Goal: Task Accomplishment & Management: Manage account settings

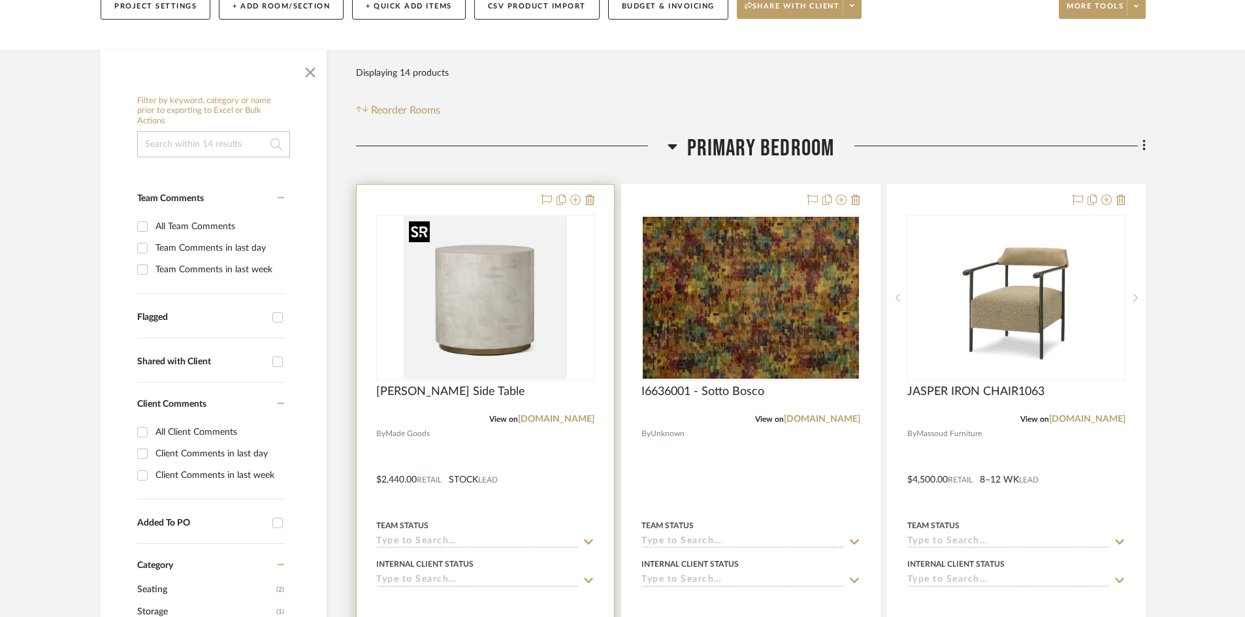
scroll to position [196, 0]
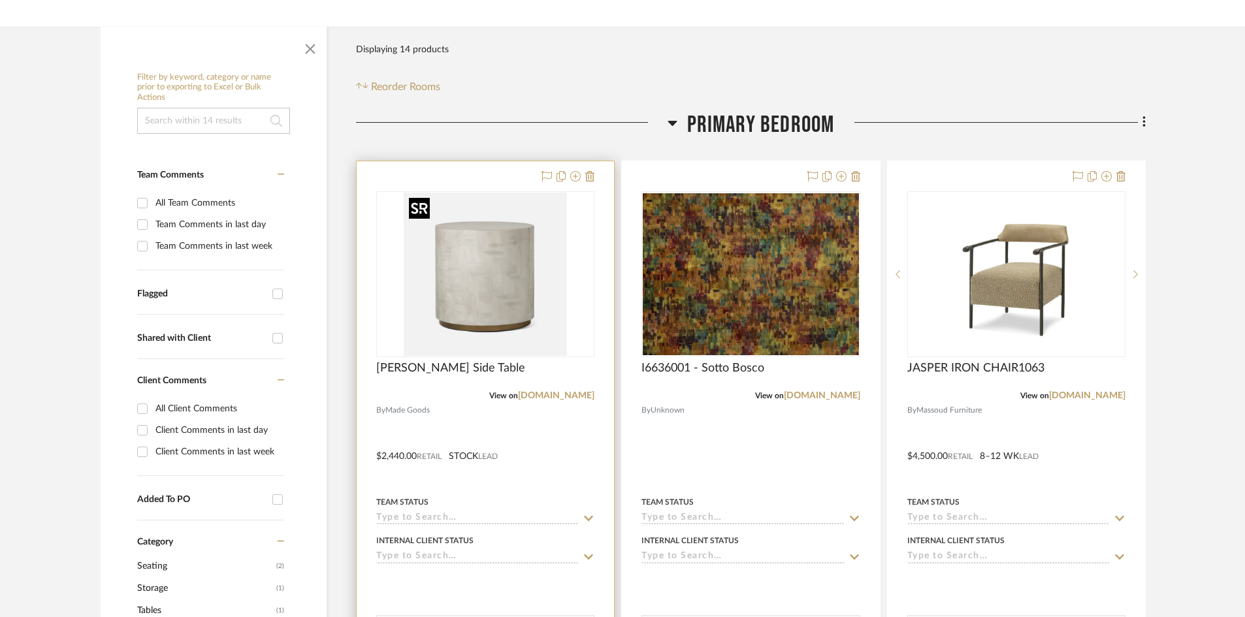
click at [473, 286] on img "0" at bounding box center [485, 274] width 163 height 163
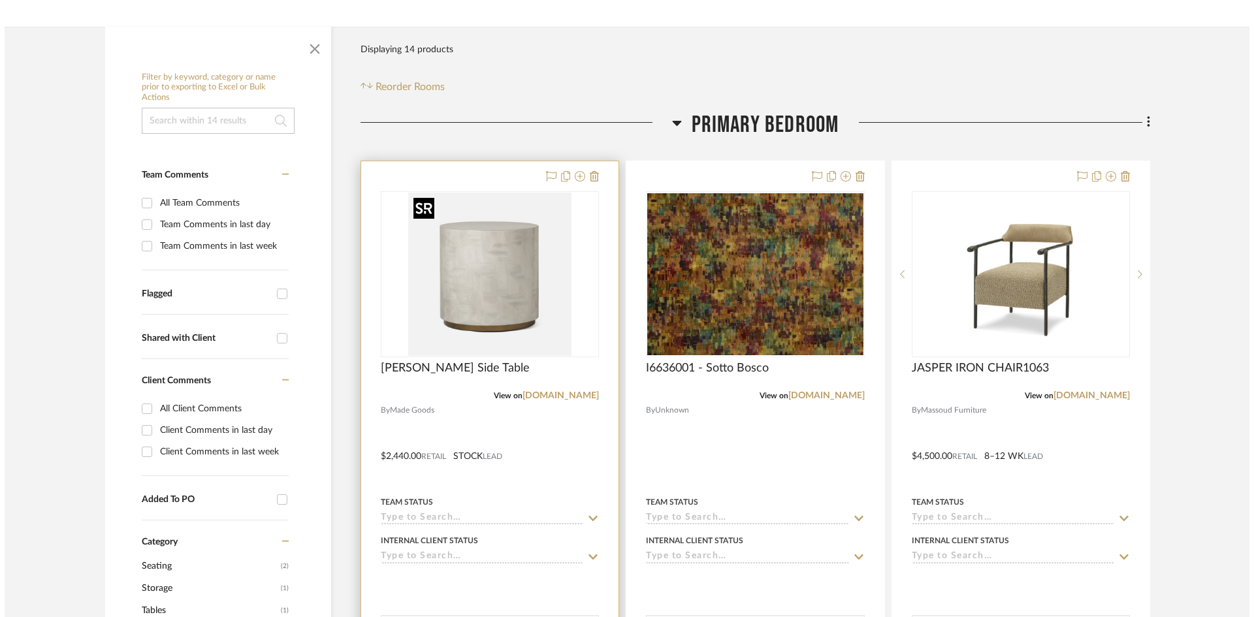
scroll to position [0, 0]
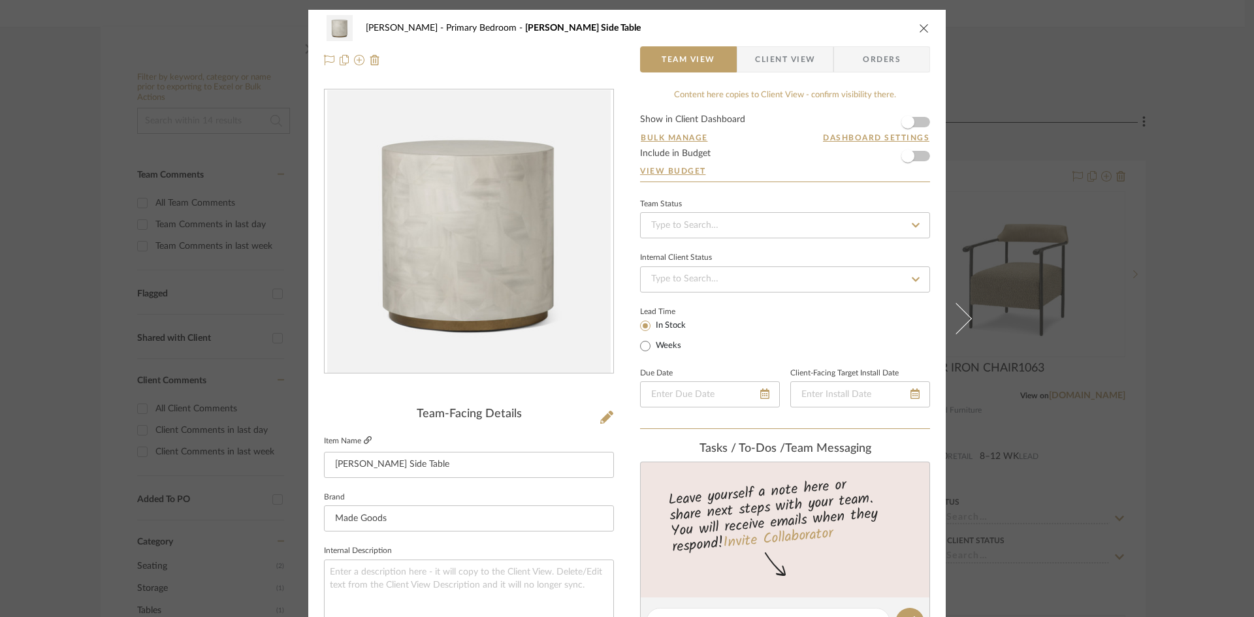
click at [364, 442] on icon at bounding box center [368, 440] width 8 height 8
click at [921, 26] on icon "close" at bounding box center [924, 28] width 10 height 10
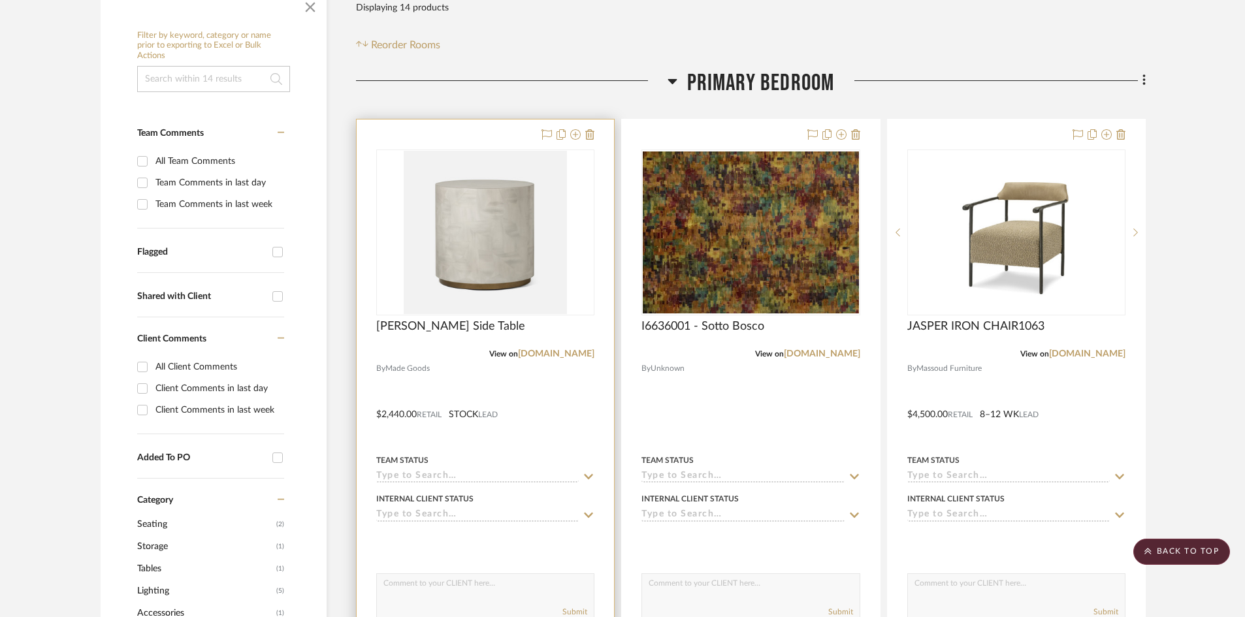
scroll to position [261, 0]
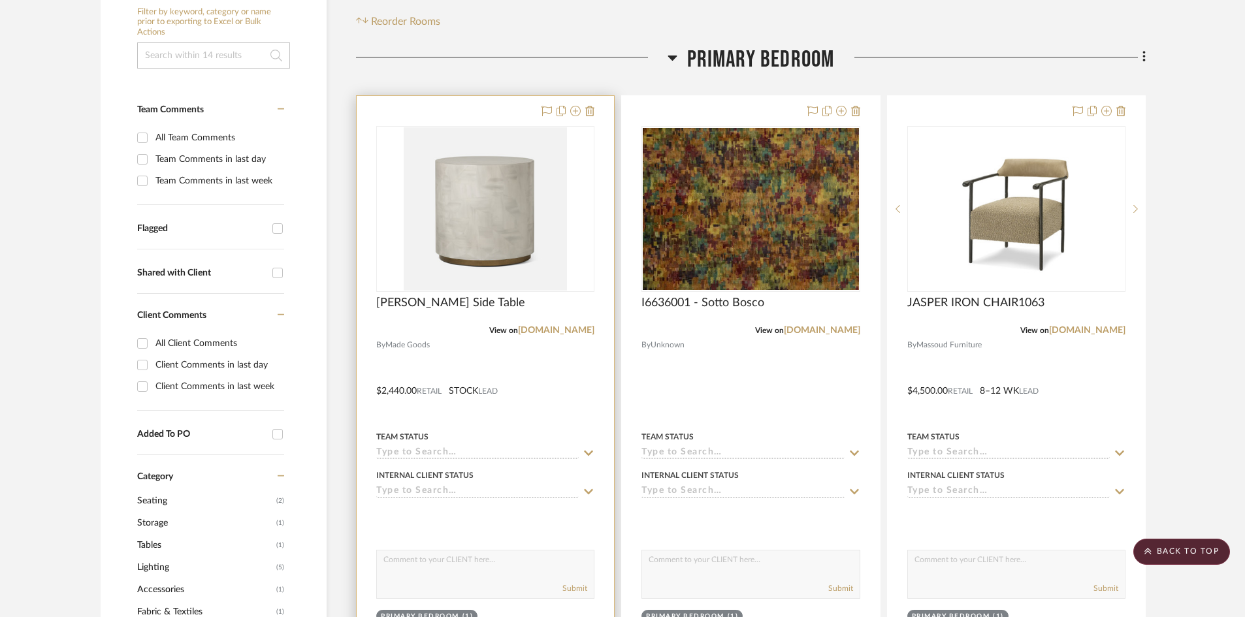
click at [564, 391] on div at bounding box center [485, 381] width 257 height 571
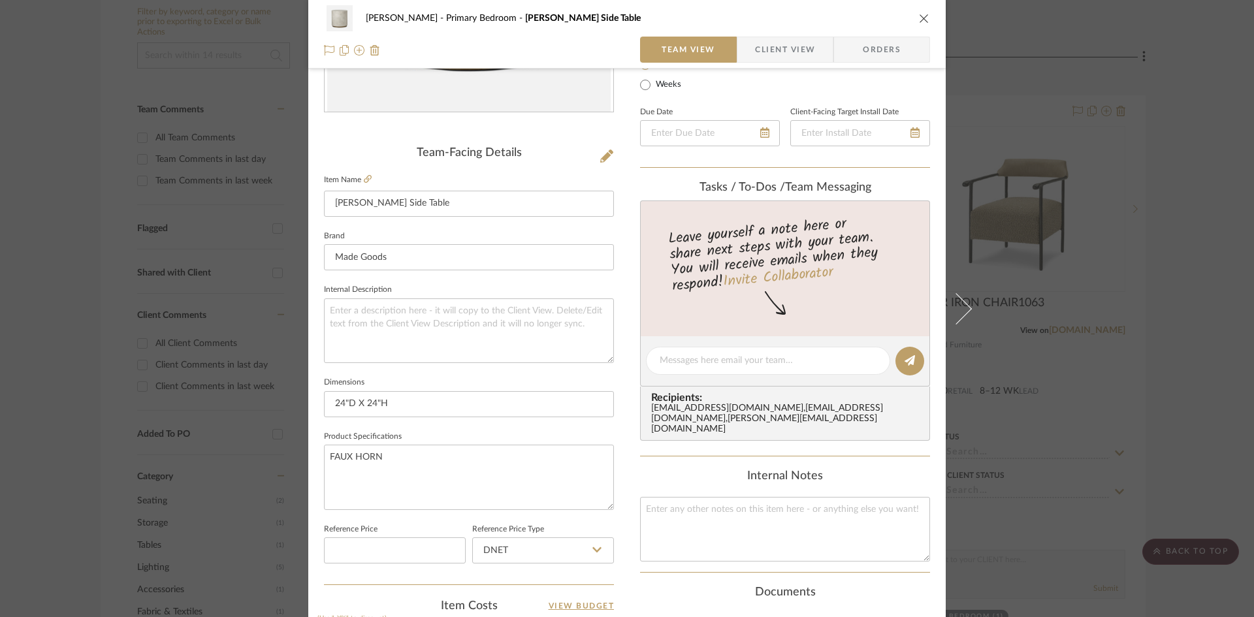
click at [919, 18] on icon "close" at bounding box center [924, 18] width 10 height 10
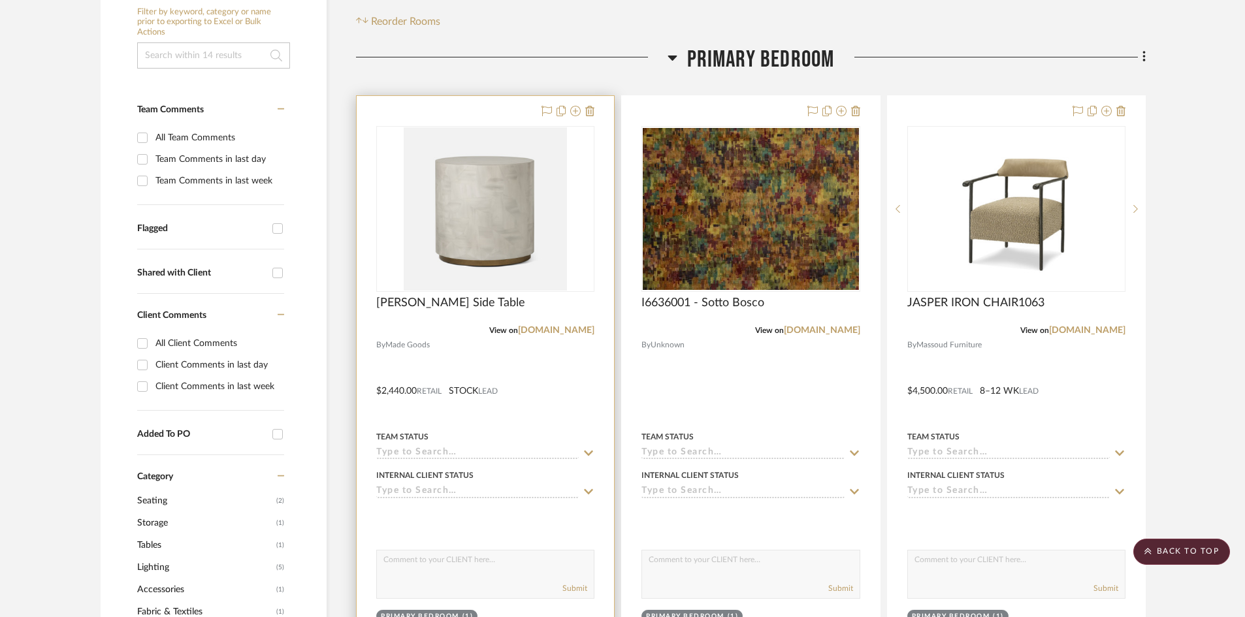
click at [554, 375] on div at bounding box center [485, 381] width 257 height 571
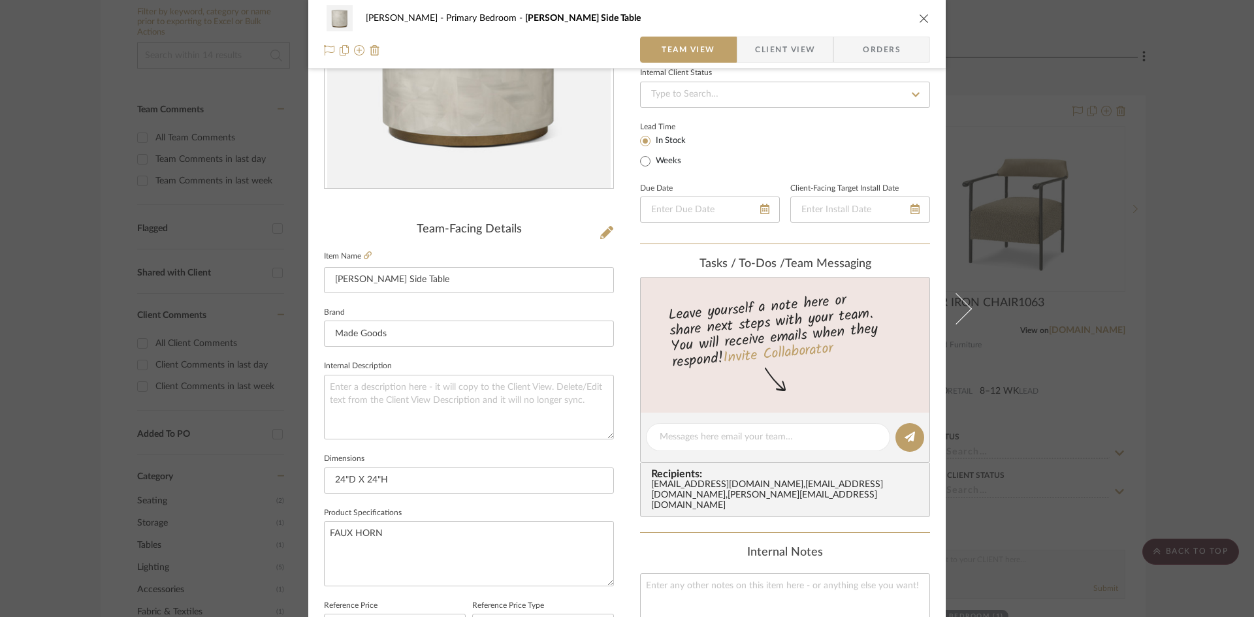
scroll to position [0, 0]
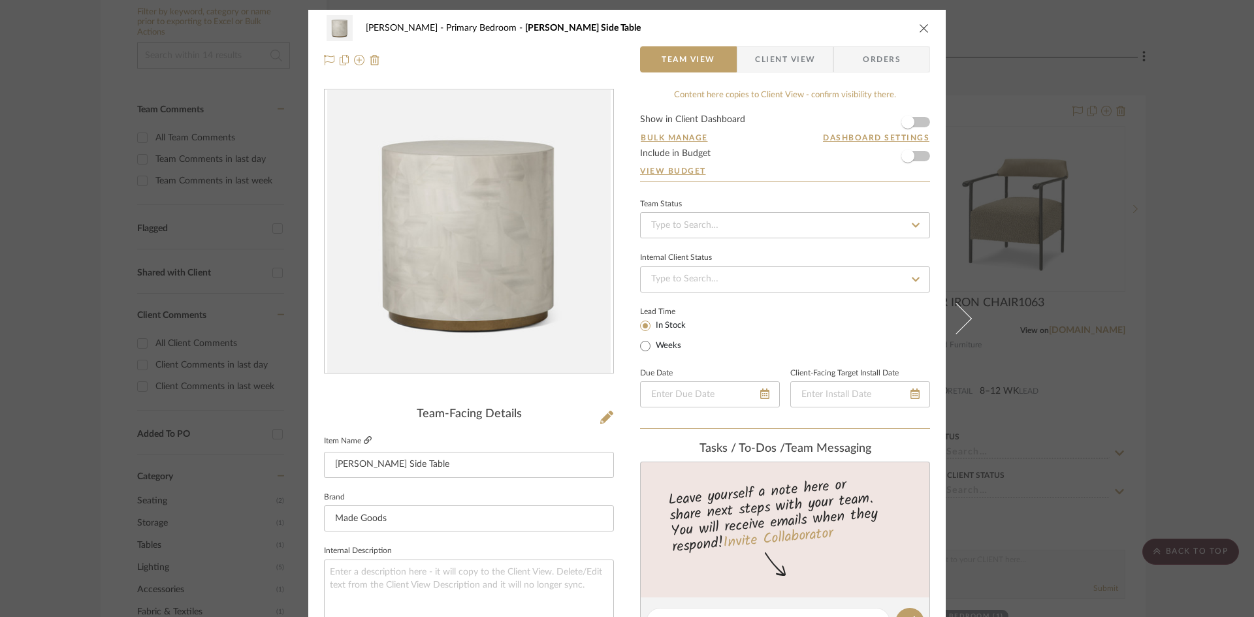
click at [364, 441] on icon at bounding box center [368, 440] width 8 height 8
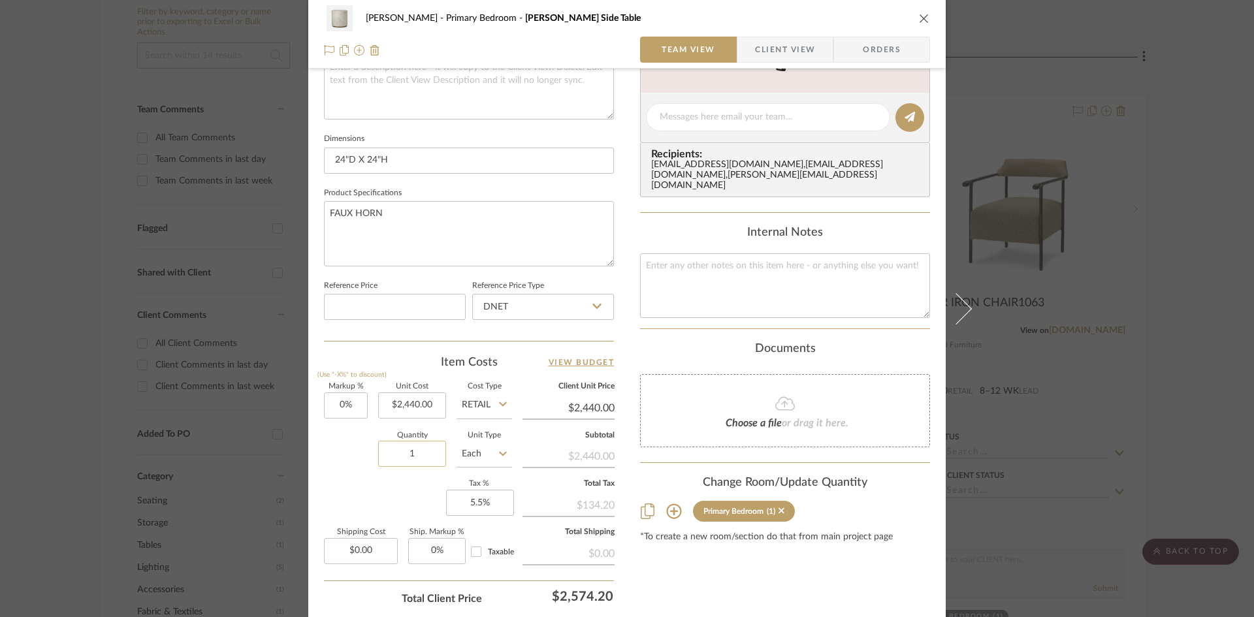
scroll to position [522, 0]
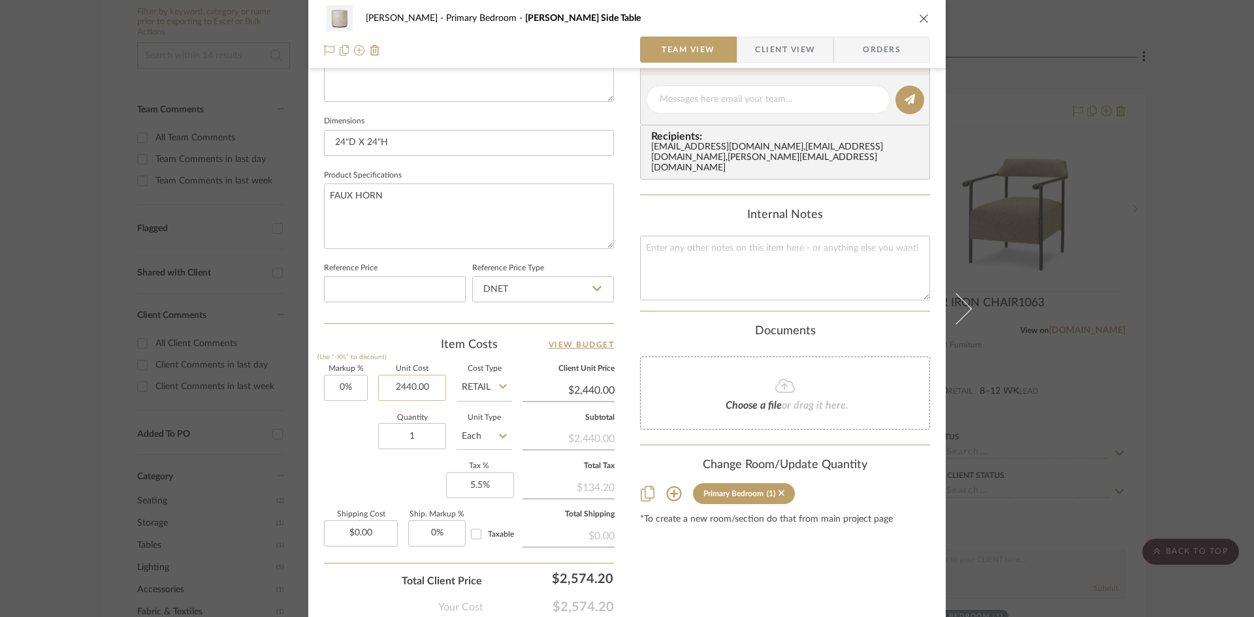
click at [413, 391] on input "2440.00" at bounding box center [412, 388] width 68 height 26
type input "$2,750.00"
click at [761, 573] on div "Content here copies to Client View - confirm visibility there. Show in Client D…" at bounding box center [785, 103] width 290 height 1075
type input "$2,750.00"
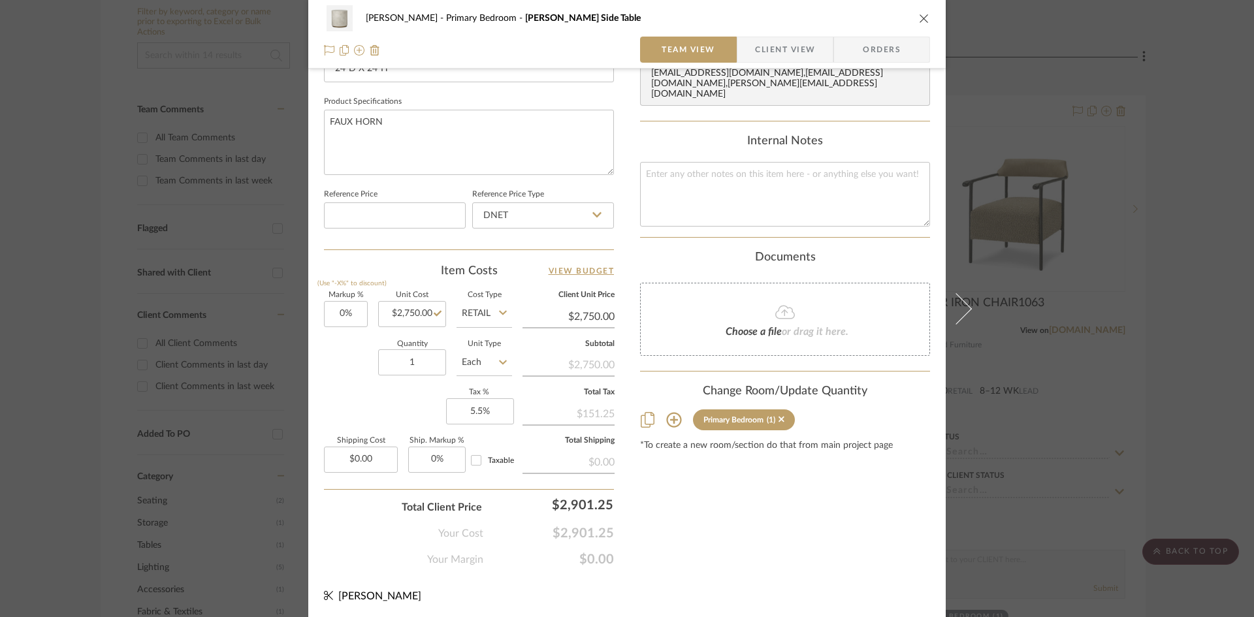
scroll to position [599, 0]
click at [820, 515] on div "Content here copies to Client View - confirm visibility there. Show in Client D…" at bounding box center [785, 27] width 290 height 1075
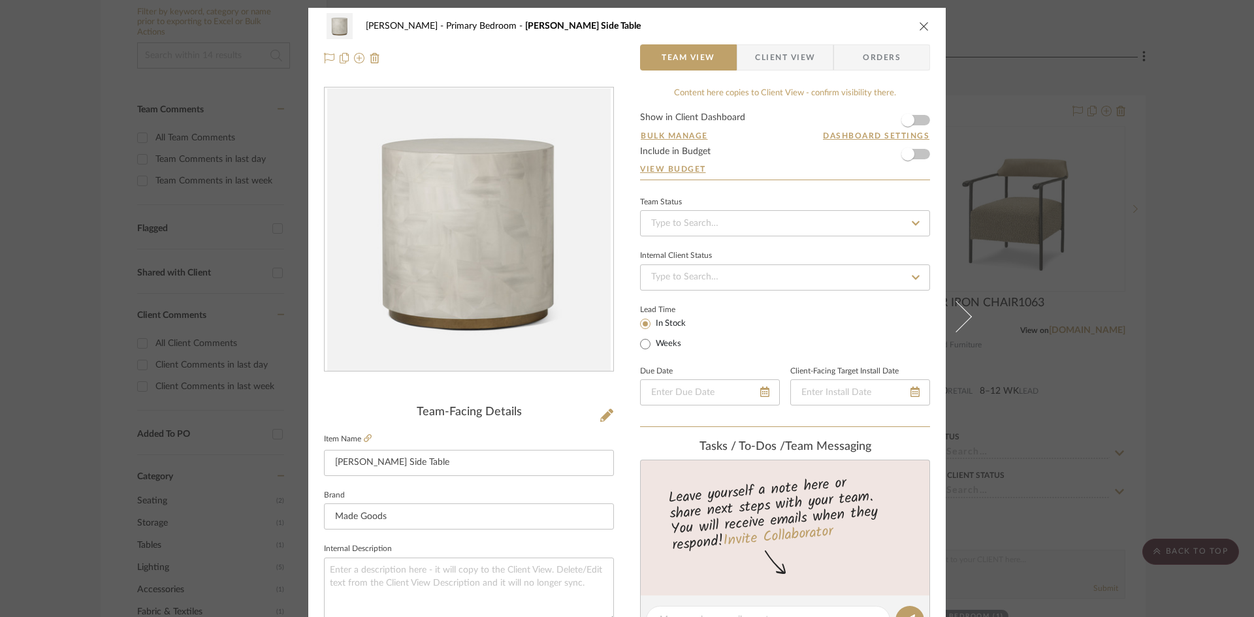
scroll to position [0, 0]
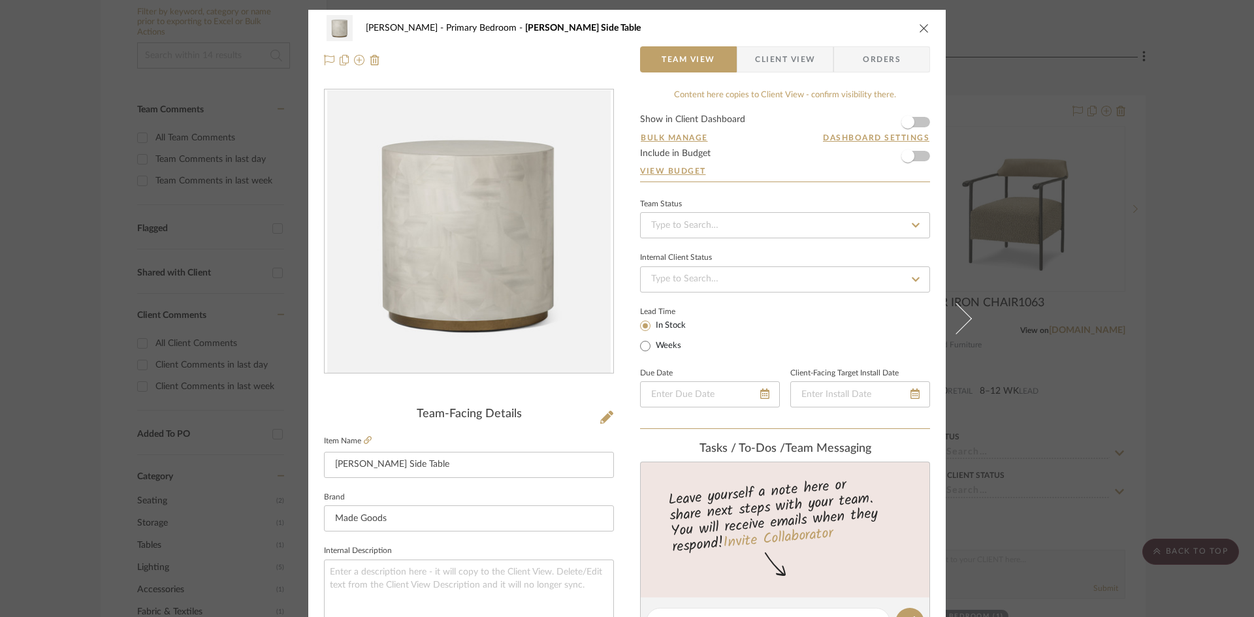
click at [919, 25] on icon "close" at bounding box center [924, 28] width 10 height 10
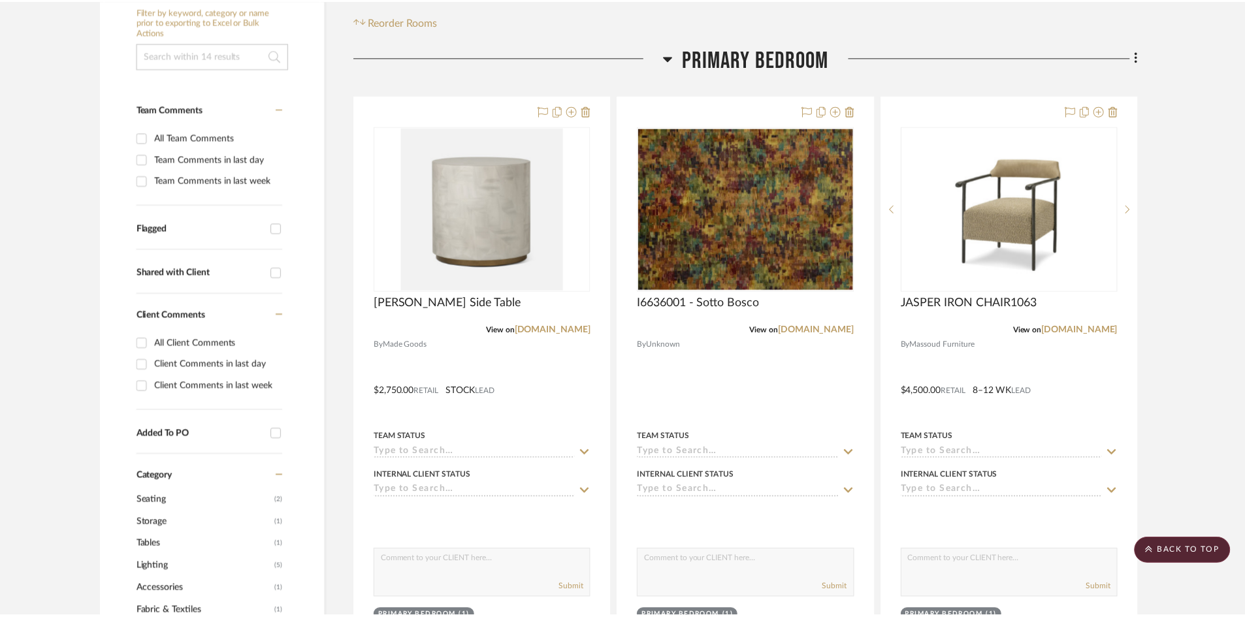
scroll to position [261, 0]
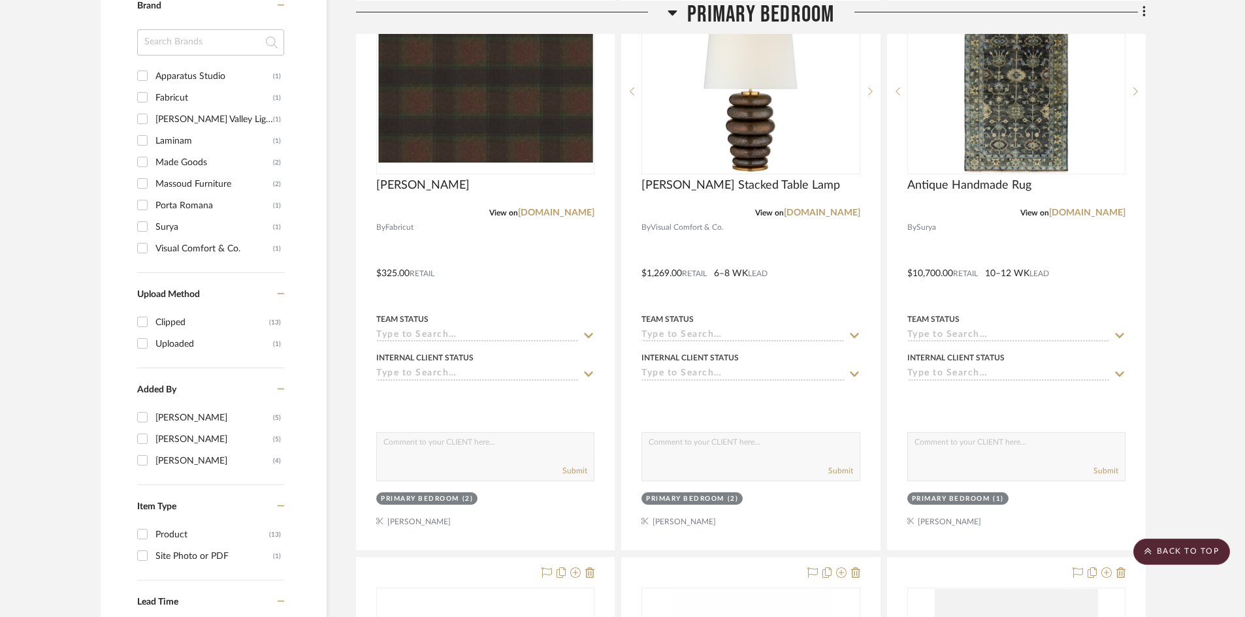
scroll to position [979, 0]
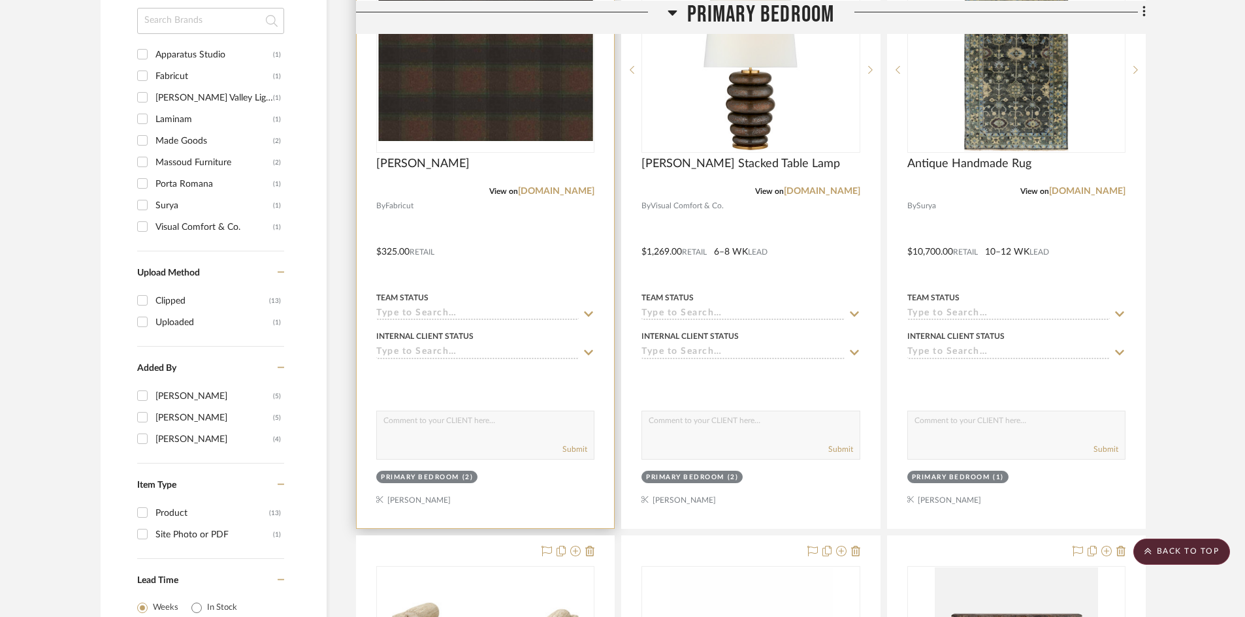
click at [529, 245] on div at bounding box center [485, 242] width 257 height 571
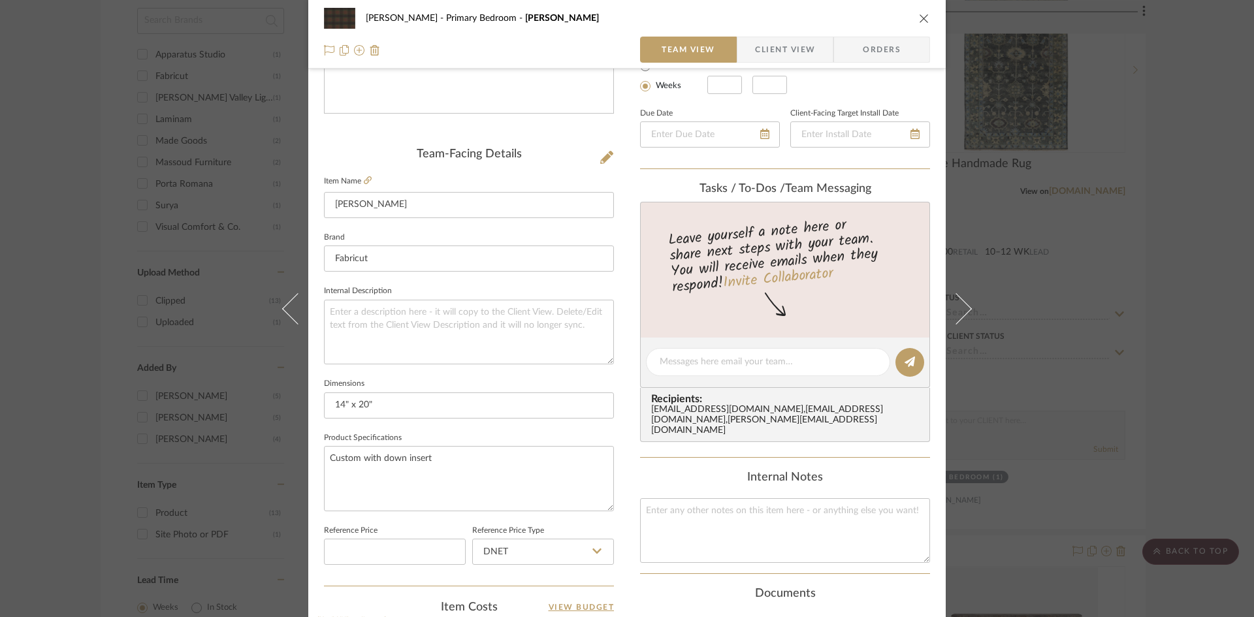
scroll to position [261, 0]
click at [363, 401] on input "14" x 20"" at bounding box center [469, 404] width 290 height 26
type input "14" x 22""
click at [626, 446] on div "[PERSON_NAME] Primary Bedroom Kellan Lumbar Team View Client View Orders Team-F…" at bounding box center [626, 352] width 637 height 1206
click at [919, 21] on icon "close" at bounding box center [924, 18] width 10 height 10
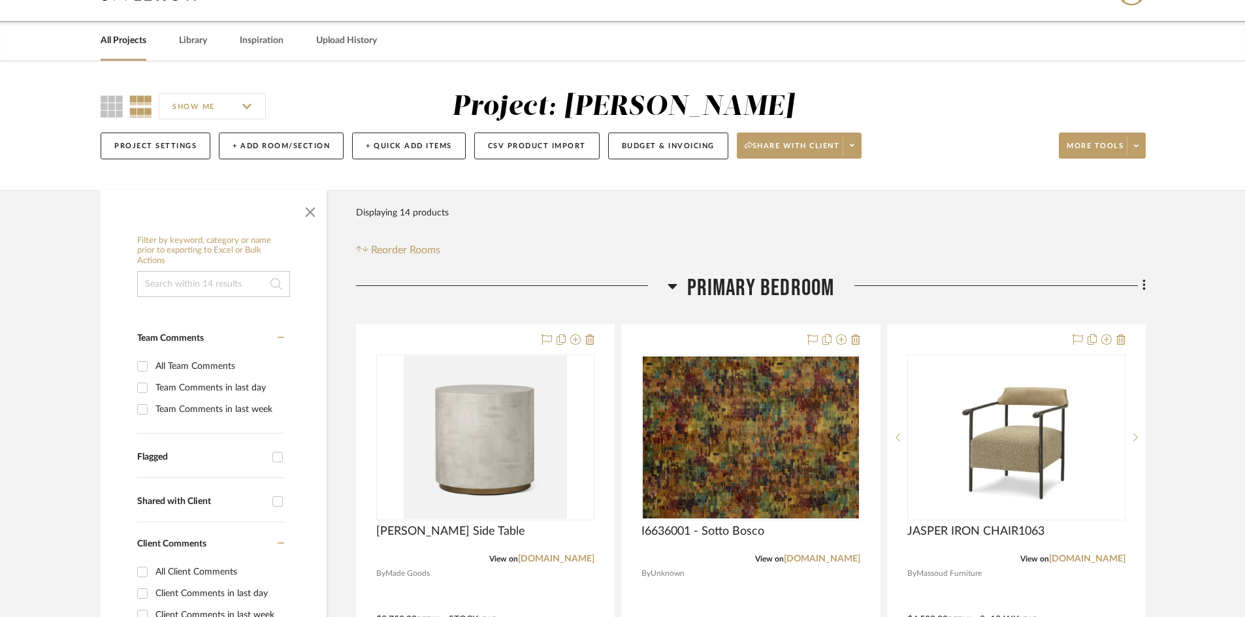
scroll to position [0, 0]
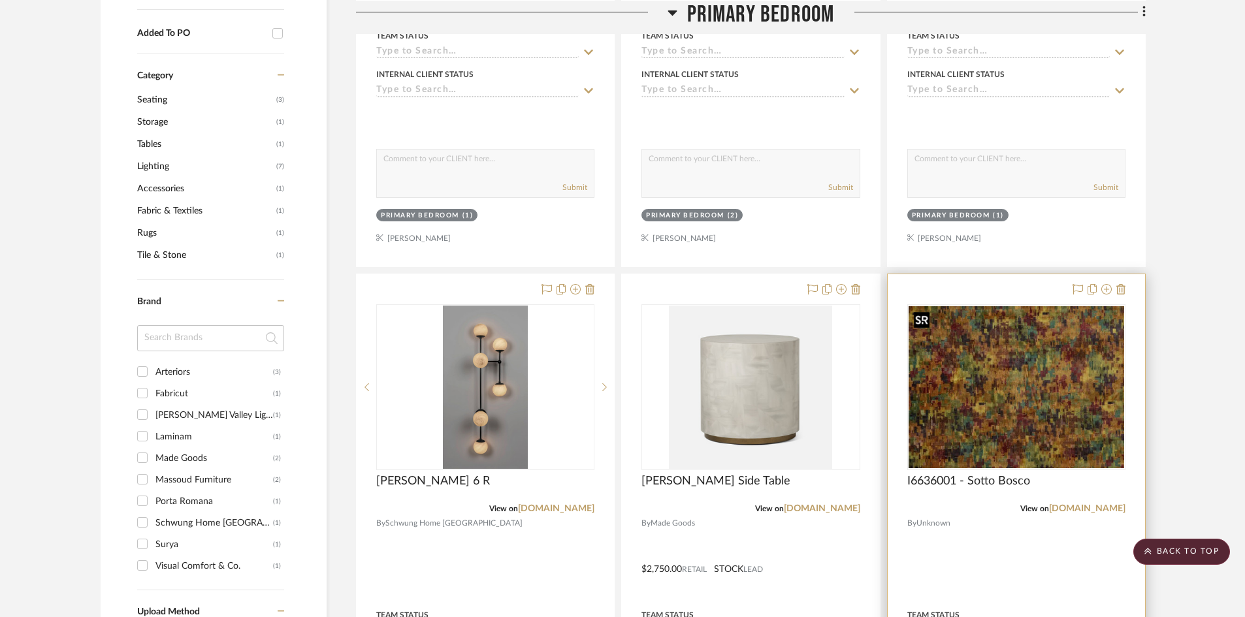
scroll to position [914, 0]
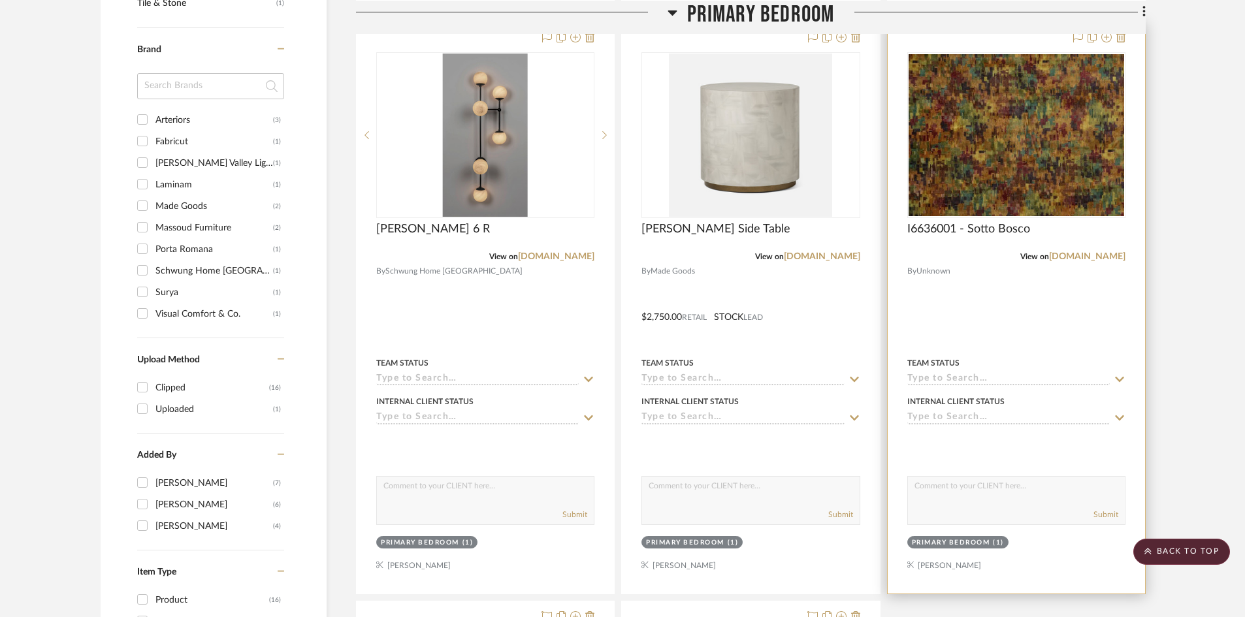
click at [1006, 299] on div at bounding box center [1015, 307] width 257 height 571
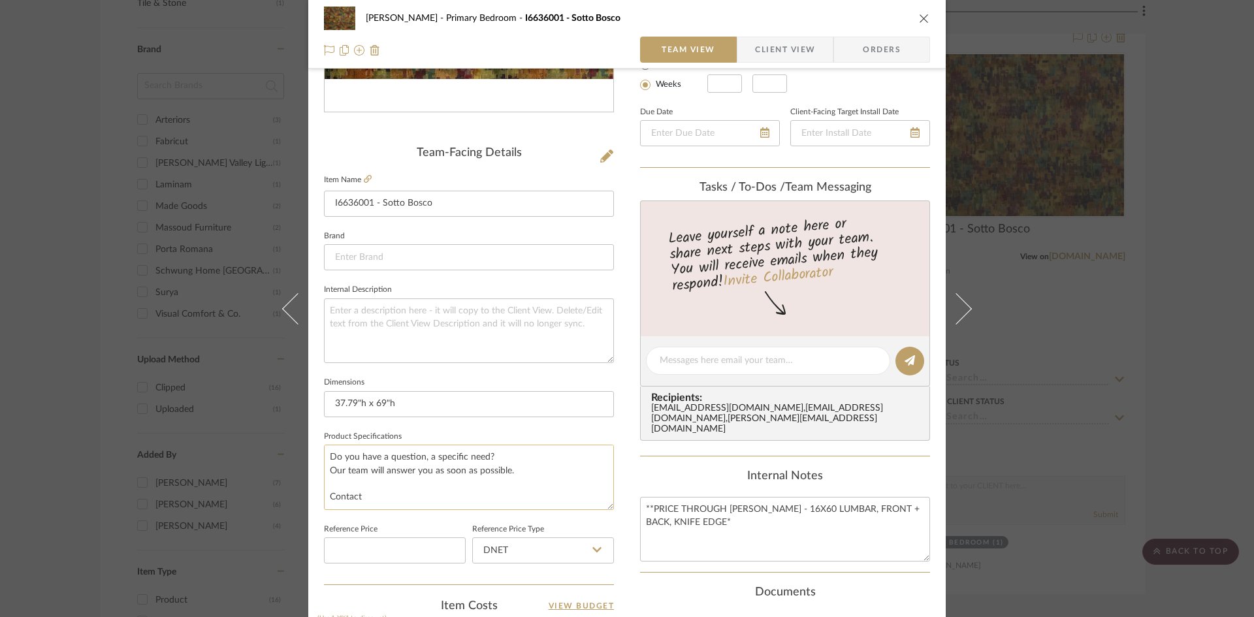
scroll to position [583, 0]
drag, startPoint x: 375, startPoint y: 503, endPoint x: 317, endPoint y: 462, distance: 70.8
click at [317, 462] on div "Ostrom, Jim Primary Bedroom I6636001 - Sotto Bosco Team View Client View Orders…" at bounding box center [626, 352] width 637 height 1206
drag, startPoint x: 400, startPoint y: 473, endPoint x: 315, endPoint y: 461, distance: 85.7
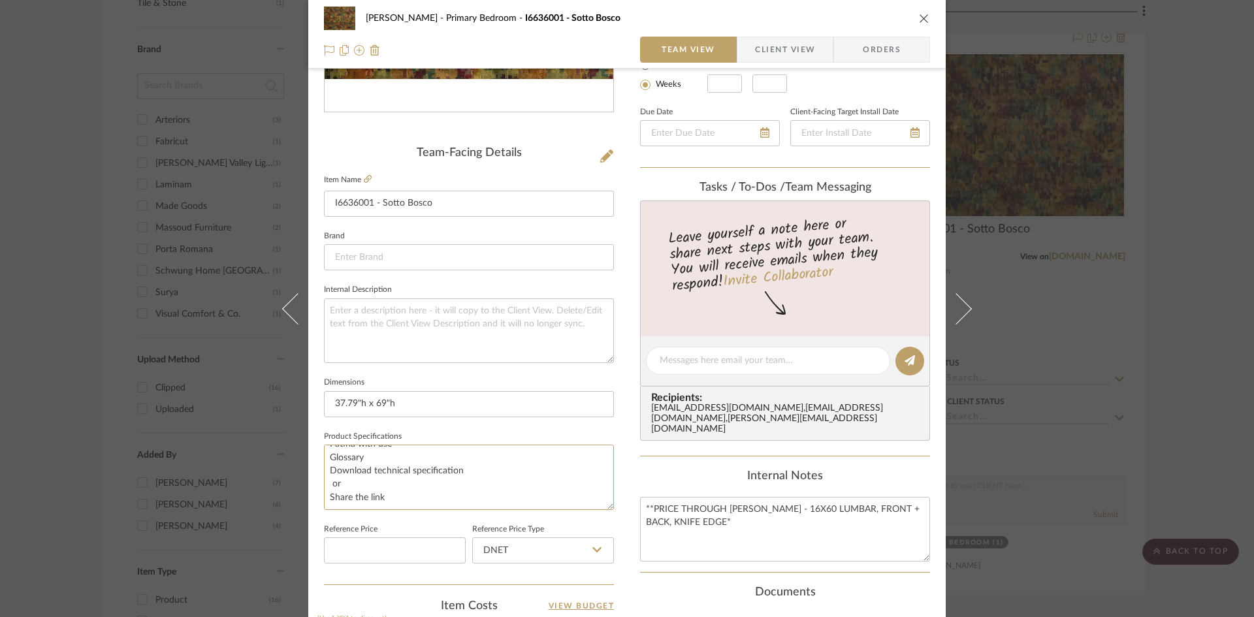
click at [315, 461] on div "Ostrom, Jim Primary Bedroom I6636001 - Sotto Bosco Team View Client View Orders…" at bounding box center [626, 352] width 637 height 1206
drag, startPoint x: 325, startPoint y: 480, endPoint x: 486, endPoint y: 509, distance: 163.3
click at [486, 509] on textarea "77 % Viscose - 15 % Polyester - 8 % Cotton See technical sheet Raccord : Vertic…" at bounding box center [469, 477] width 290 height 65
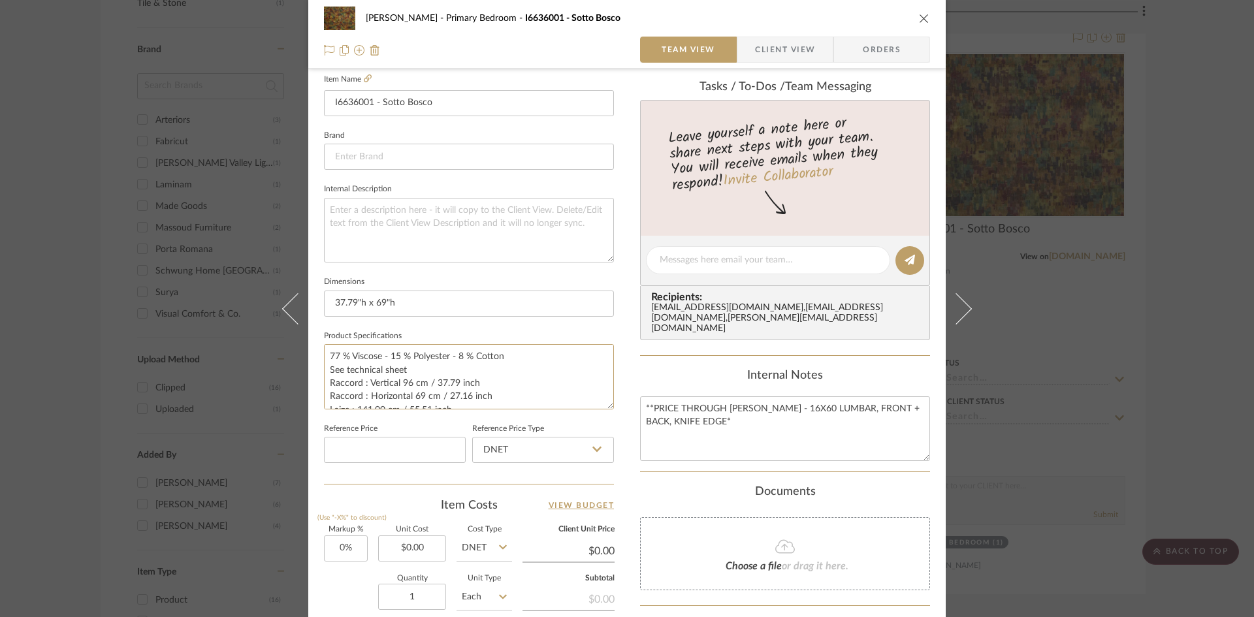
scroll to position [392, 0]
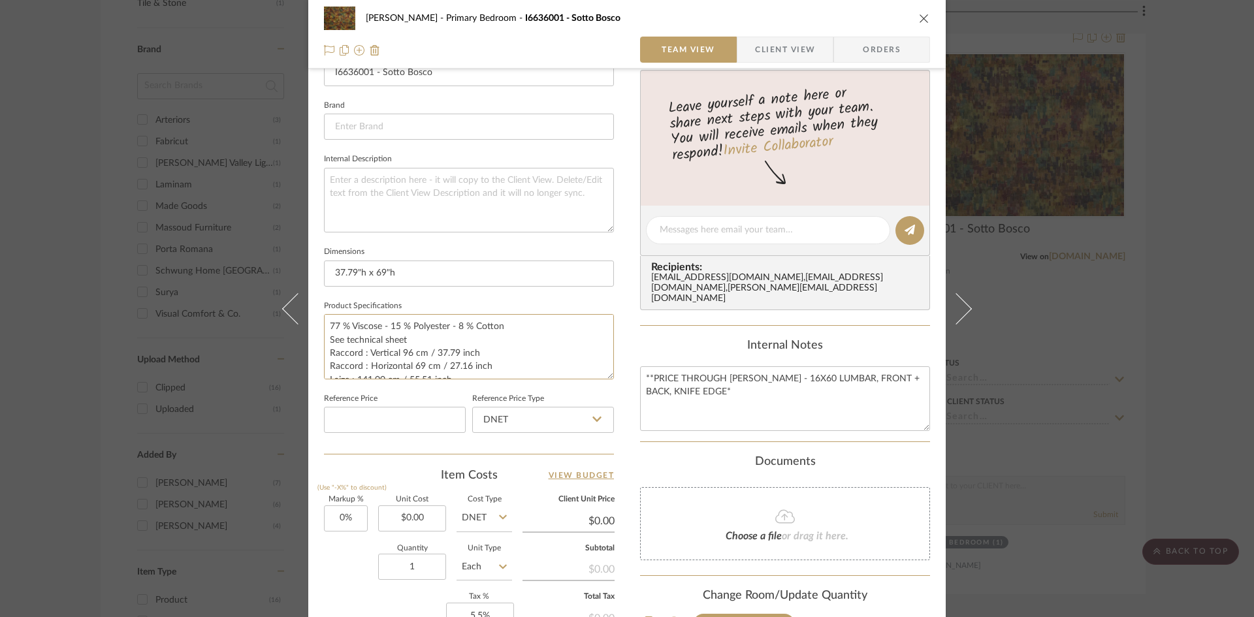
type textarea "77 % Viscose - 15 % Polyester - 8 % Cotton See technical sheet Raccord : Vertic…"
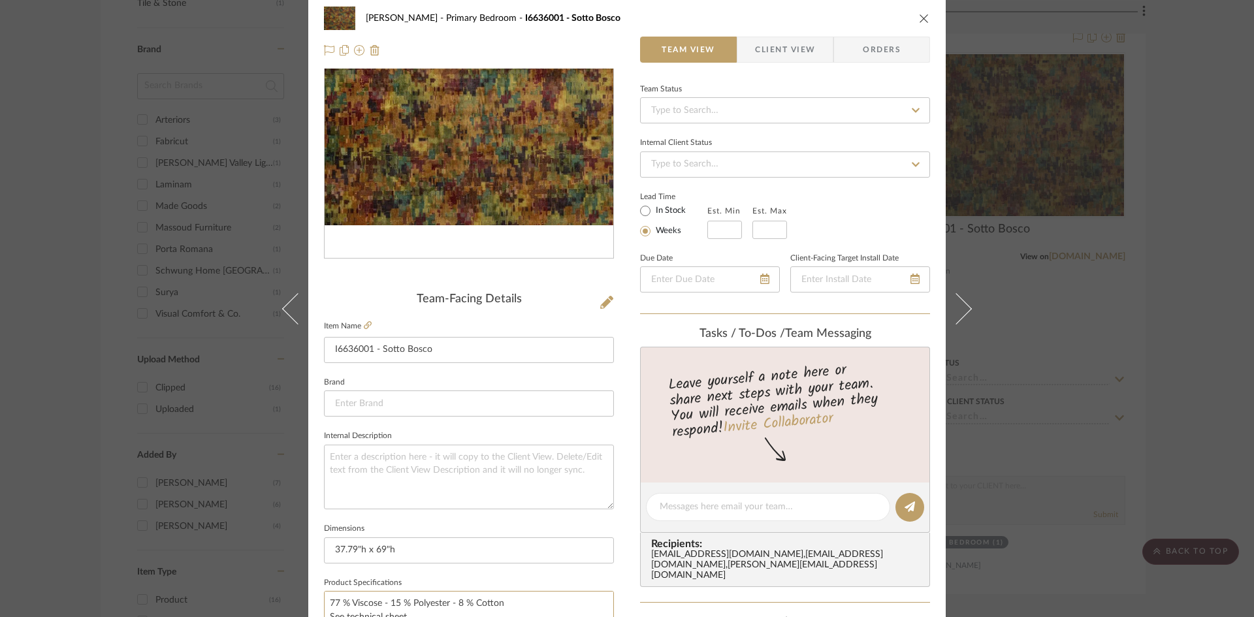
scroll to position [0, 0]
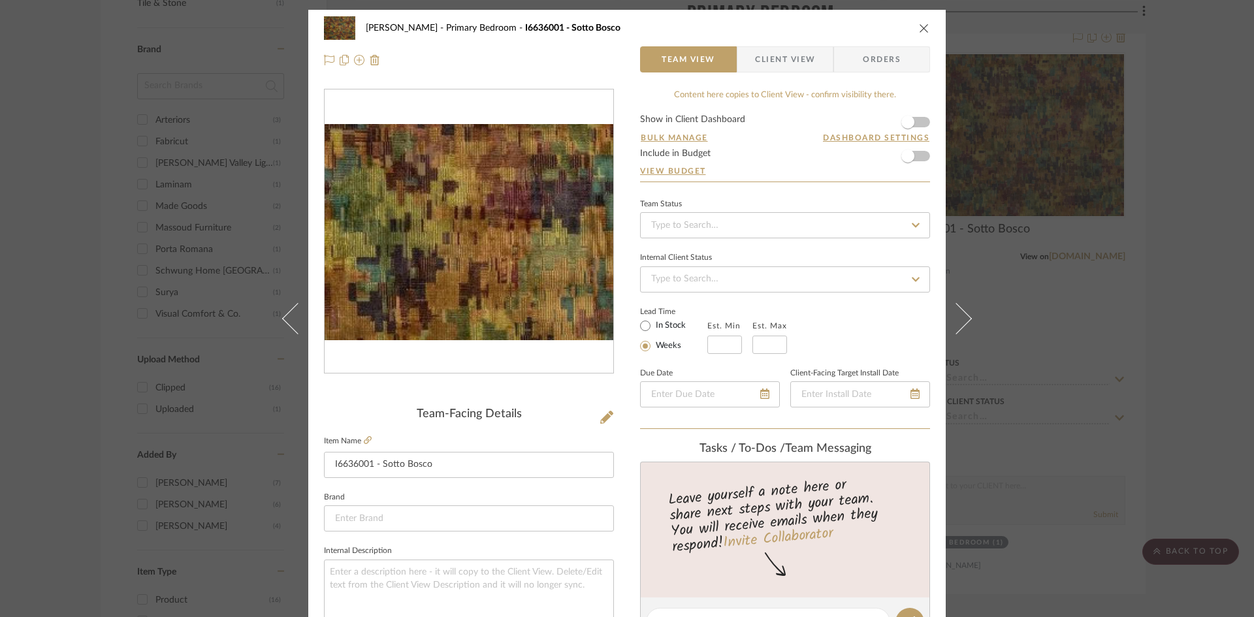
click at [490, 231] on img "0" at bounding box center [469, 232] width 289 height 216
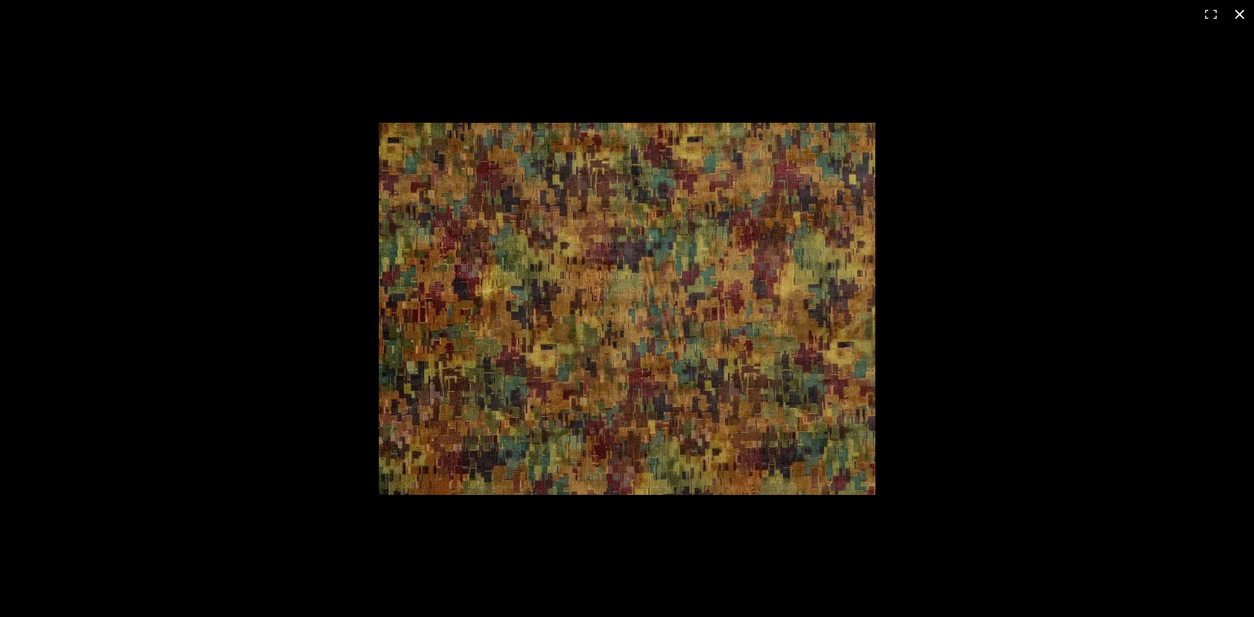
click at [1239, 16] on button at bounding box center [1239, 14] width 29 height 29
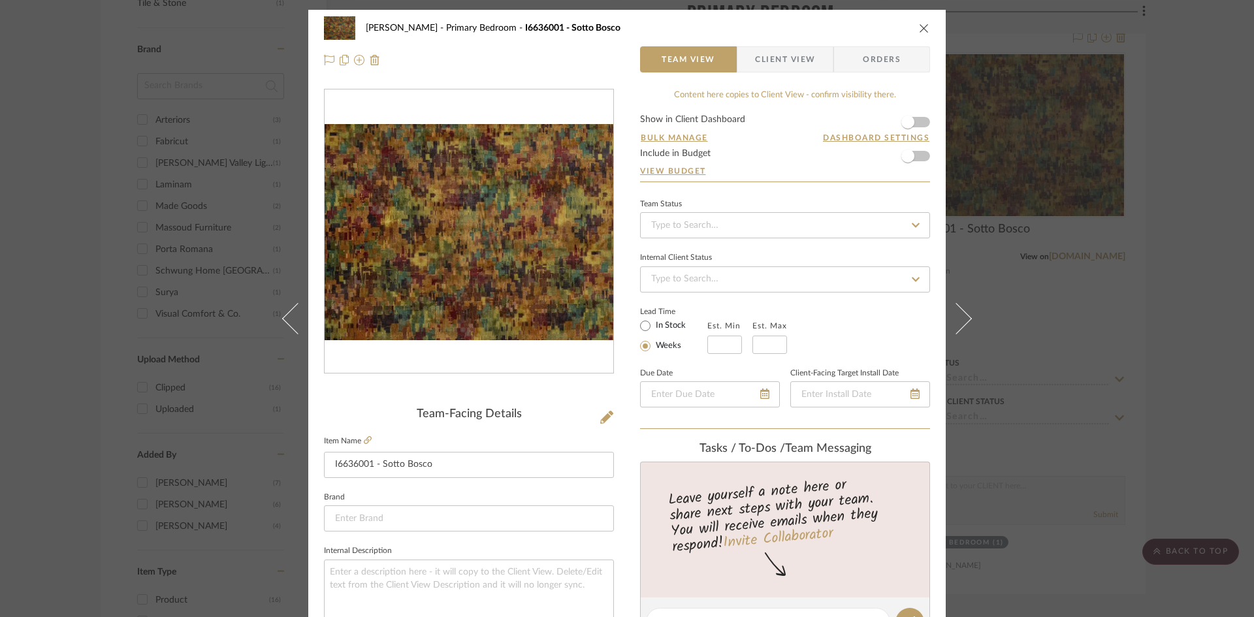
click at [918, 32] on button "close" at bounding box center [924, 28] width 12 height 12
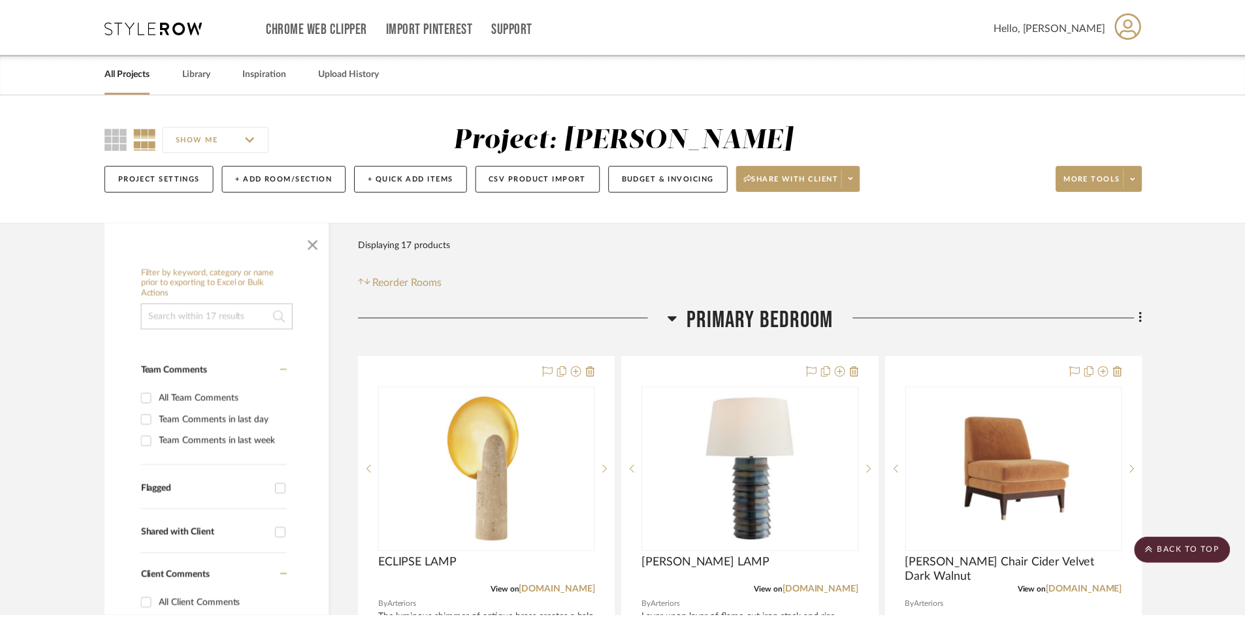
scroll to position [914, 0]
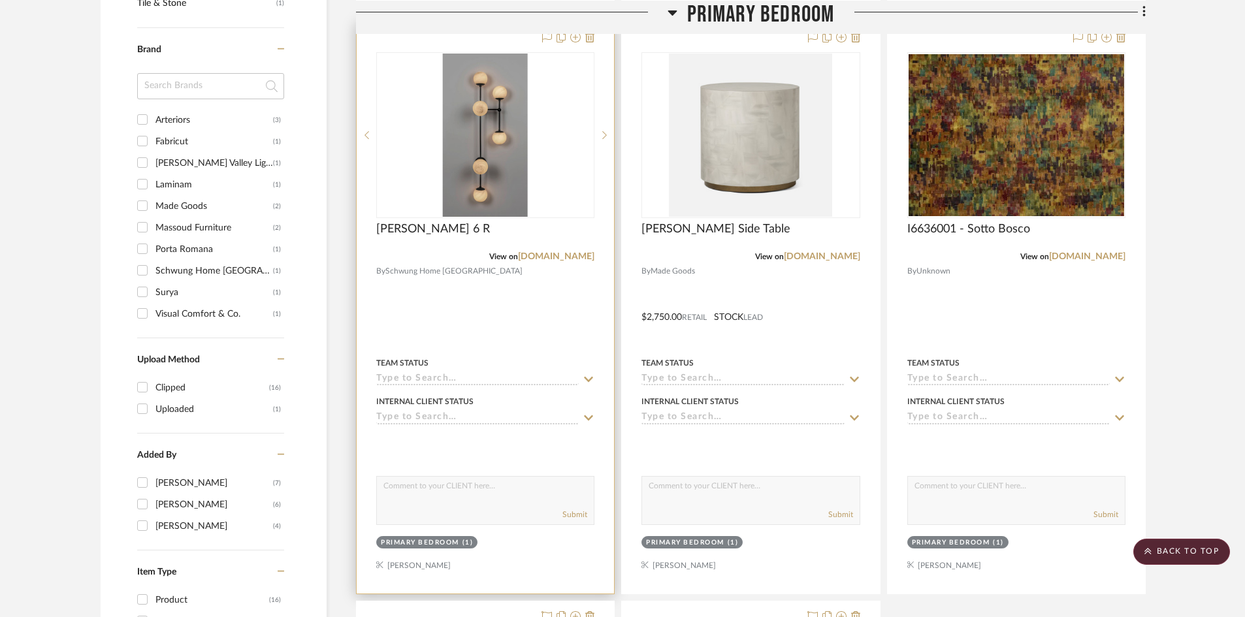
click at [480, 296] on div at bounding box center [485, 307] width 257 height 571
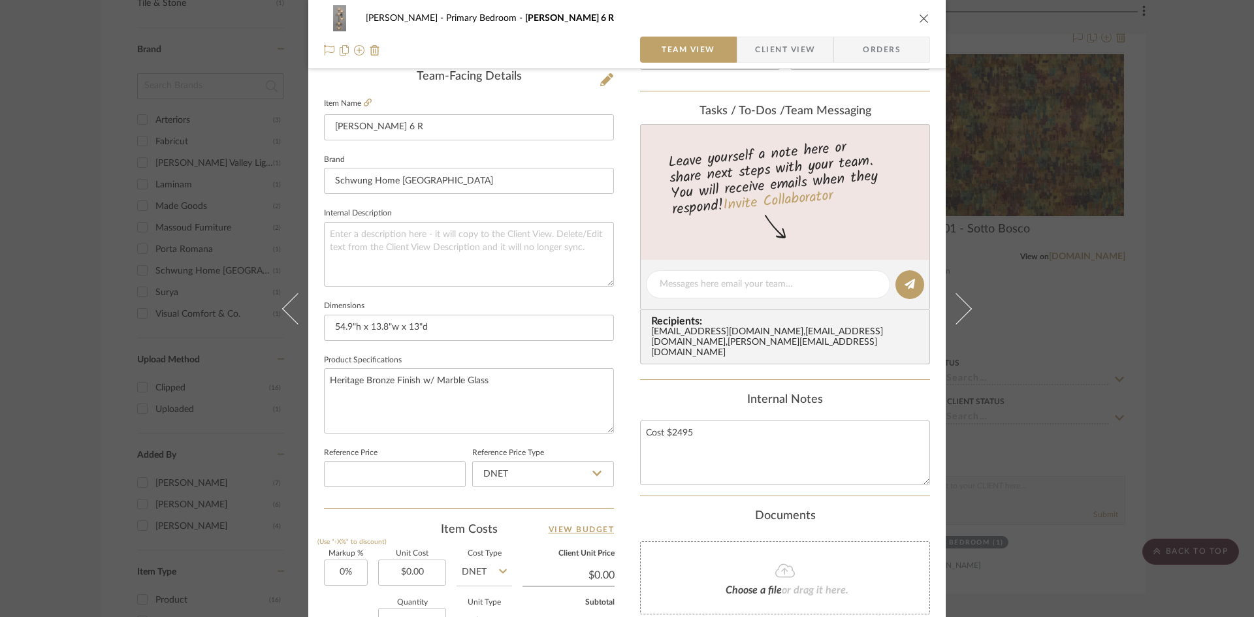
scroll to position [0, 0]
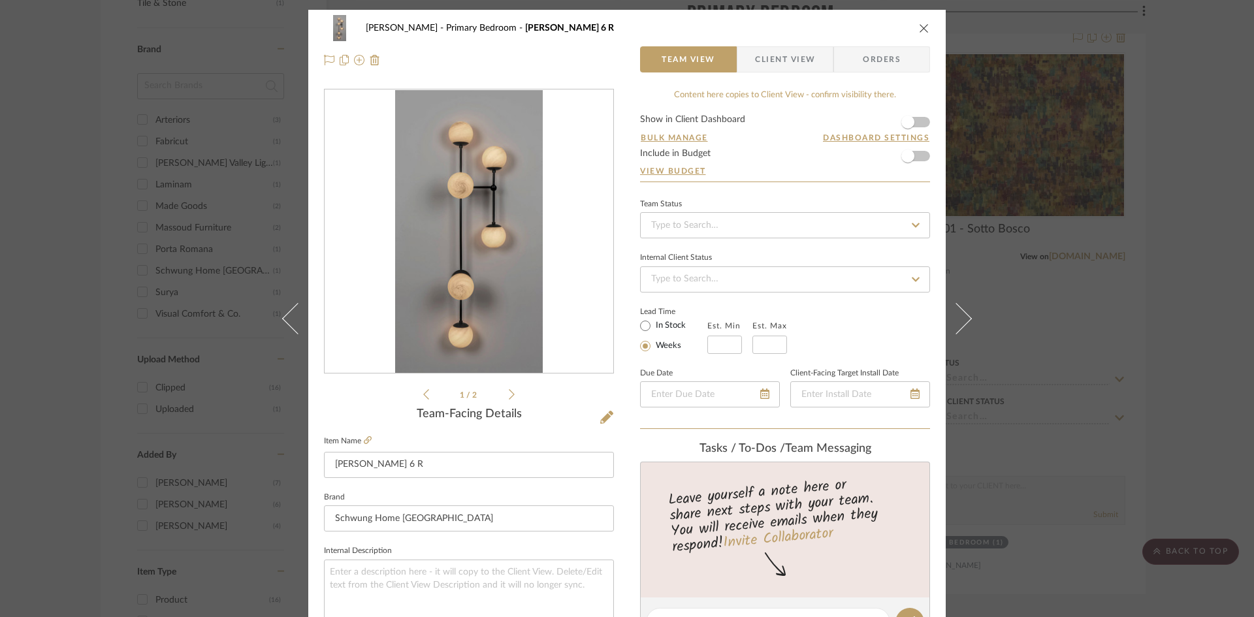
click at [923, 28] on icon "close" at bounding box center [924, 28] width 10 height 10
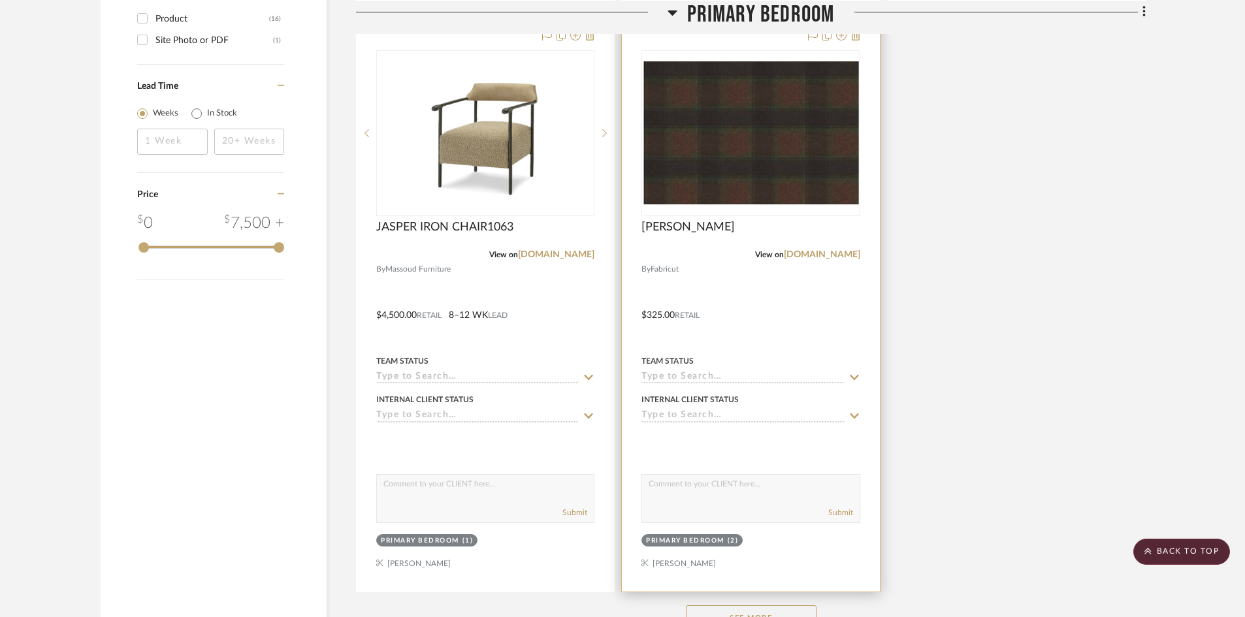
scroll to position [1632, 0]
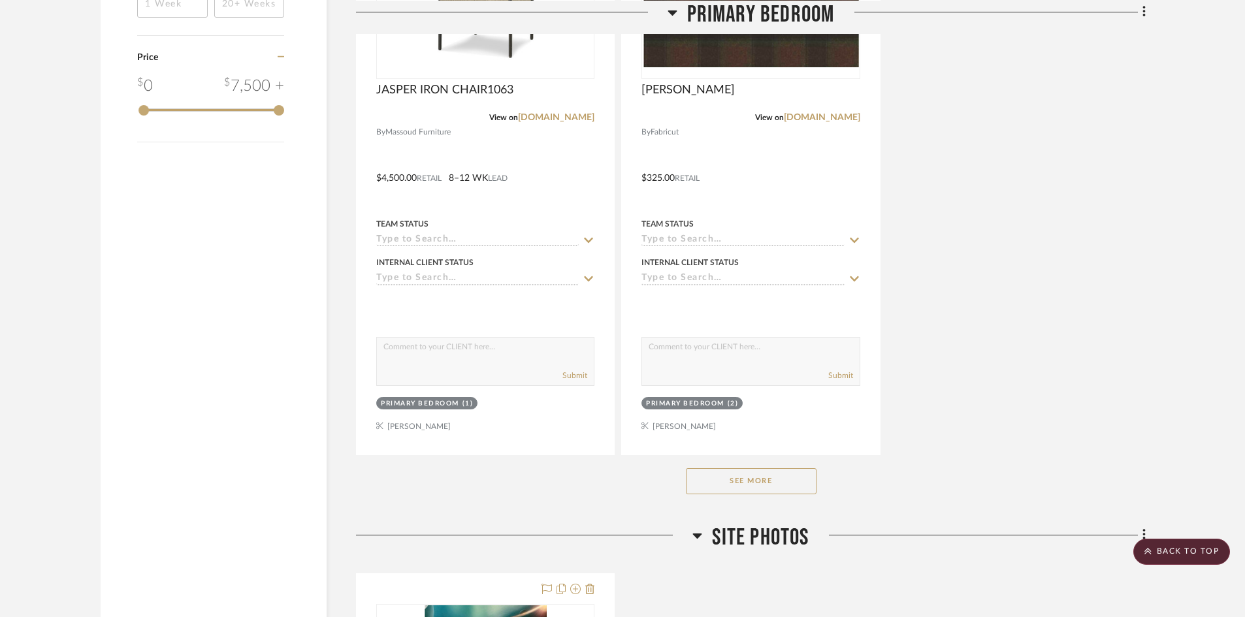
click at [757, 481] on button "See More" at bounding box center [751, 481] width 131 height 26
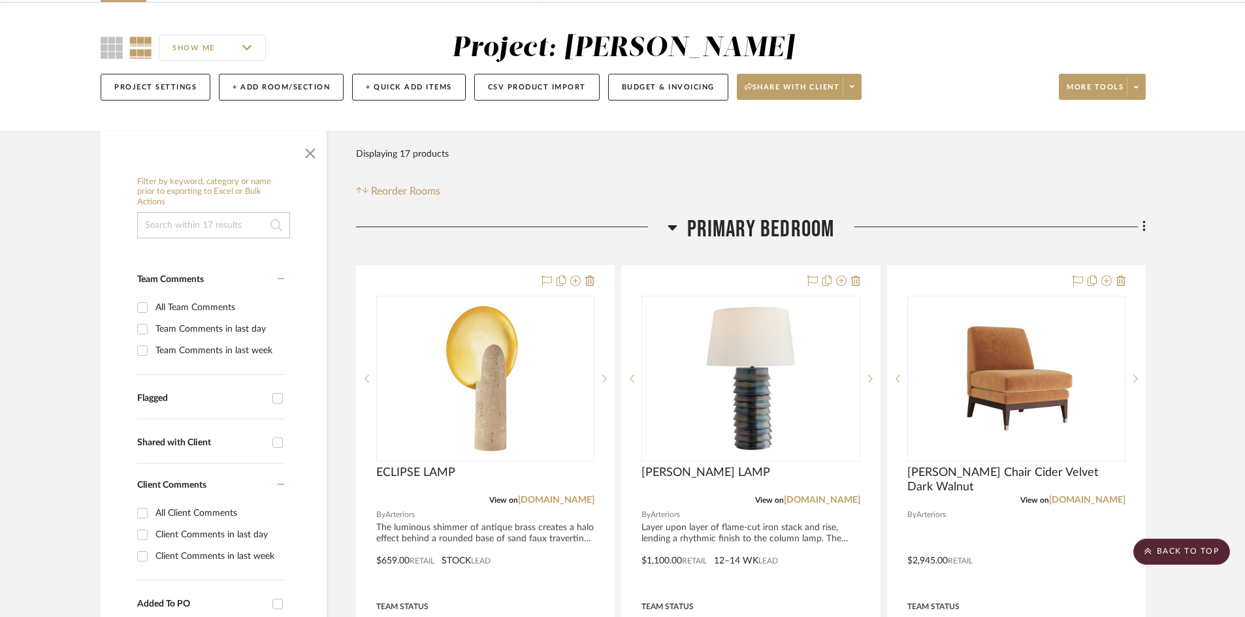
scroll to position [0, 0]
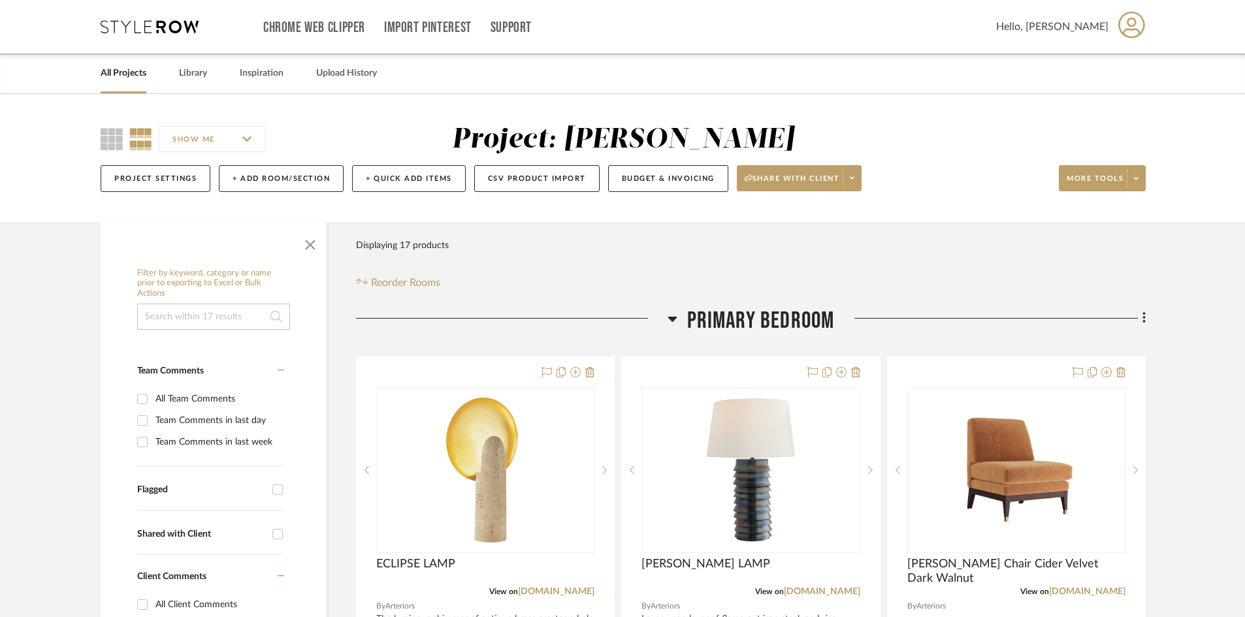
click at [136, 21] on icon at bounding box center [150, 26] width 98 height 13
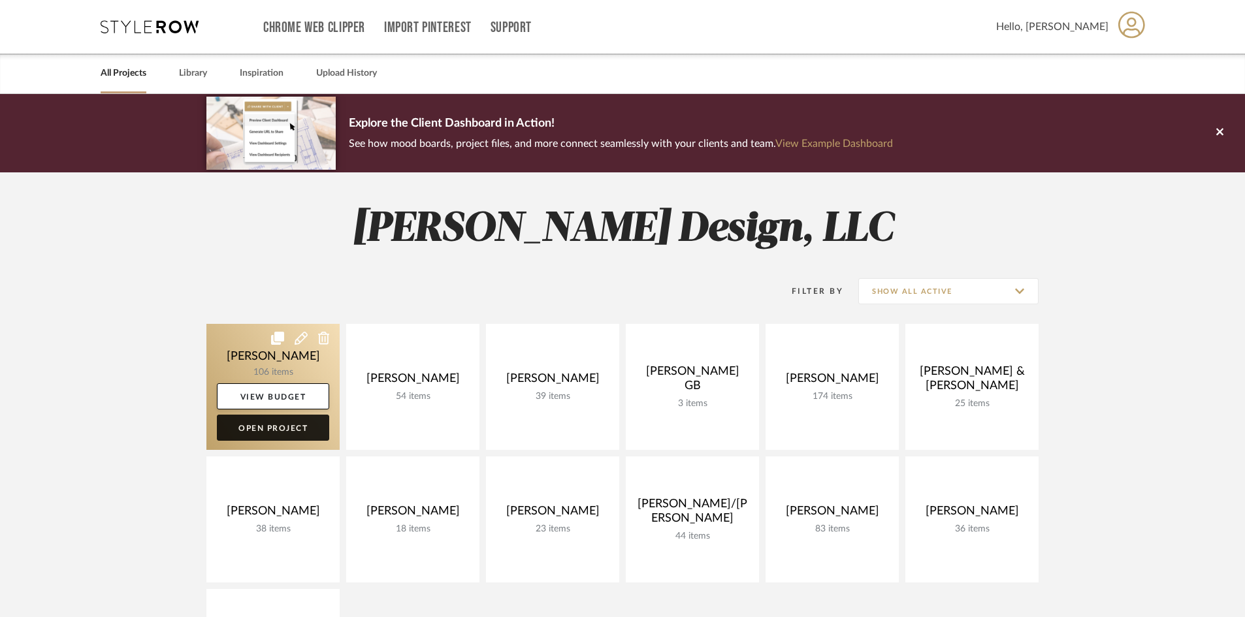
click at [282, 432] on link "Open Project" at bounding box center [273, 428] width 112 height 26
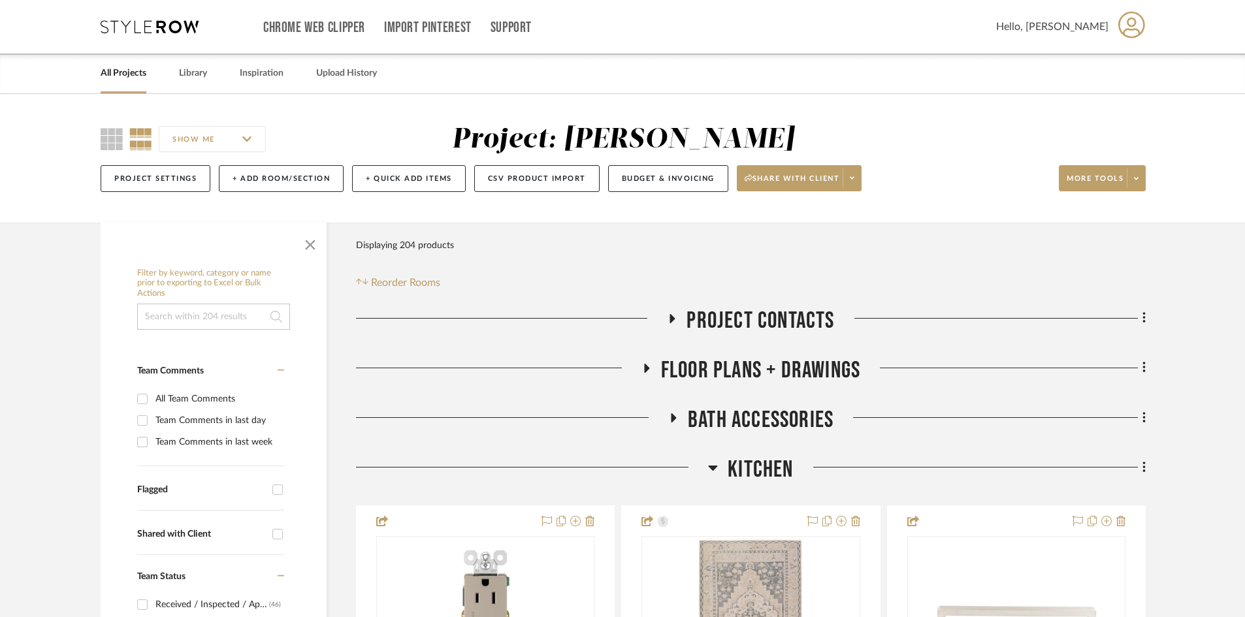
click at [763, 464] on span "Kitchen" at bounding box center [759, 470] width 65 height 28
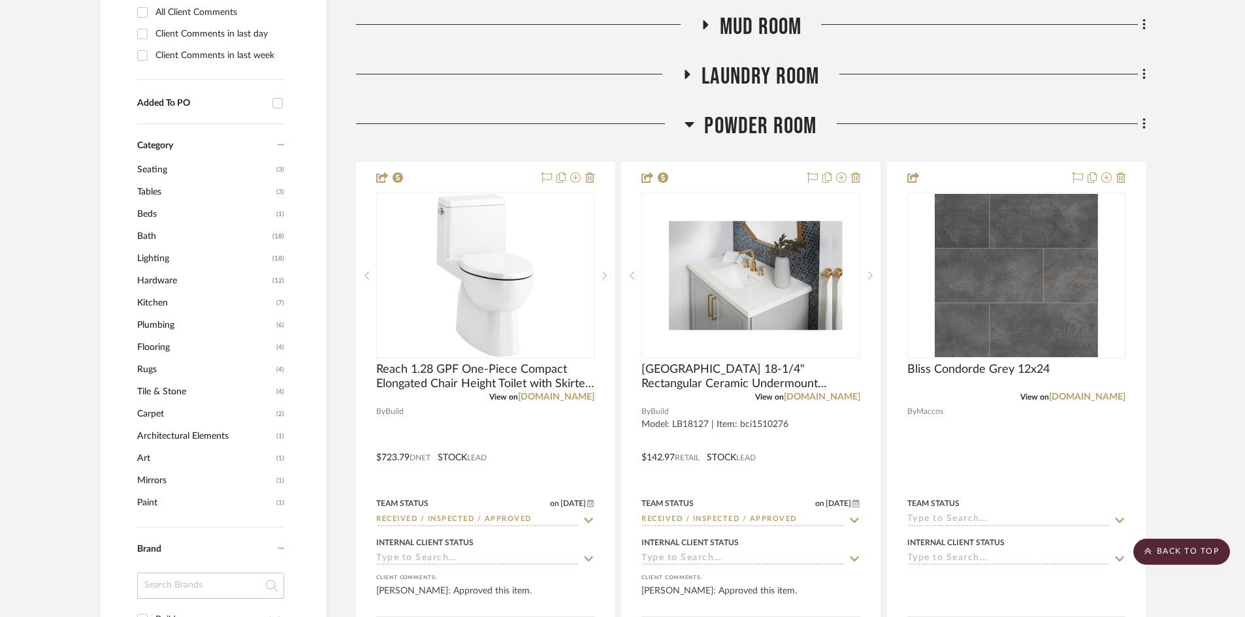
scroll to position [914, 0]
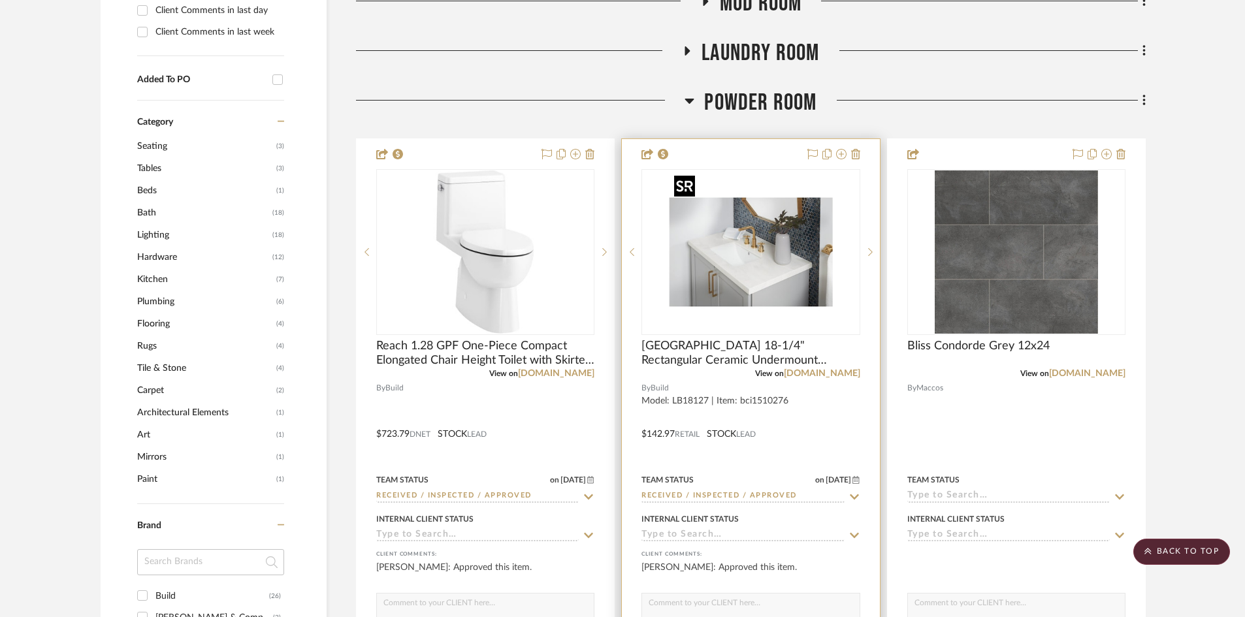
click at [742, 274] on img "0" at bounding box center [750, 251] width 163 height 163
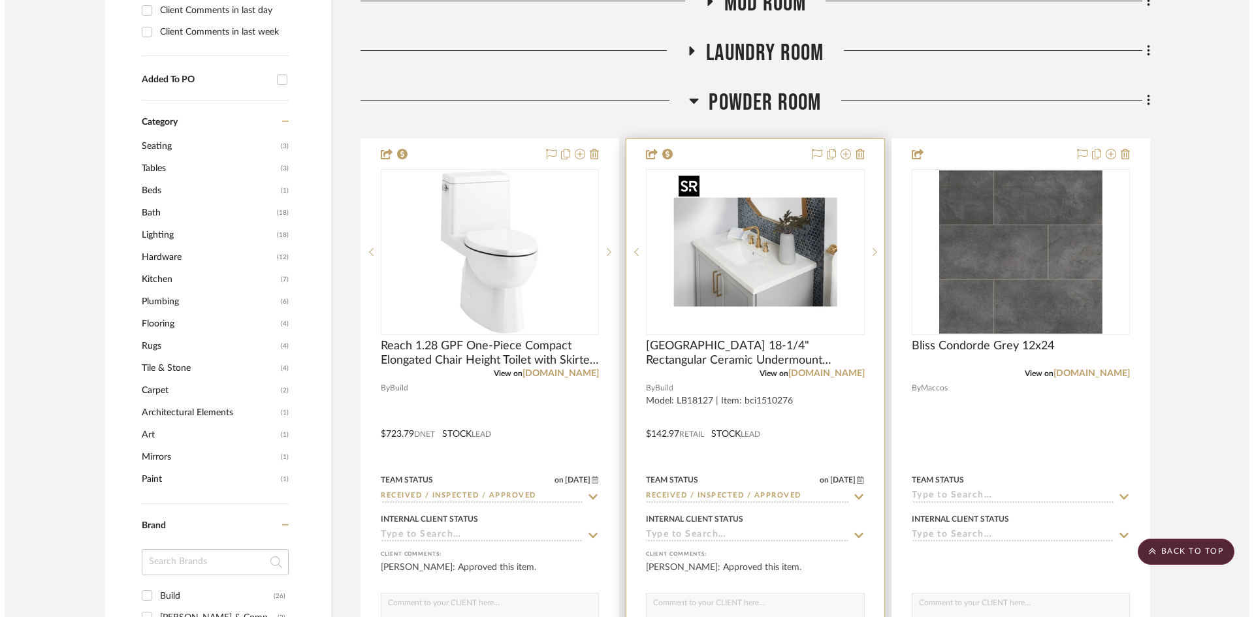
scroll to position [0, 0]
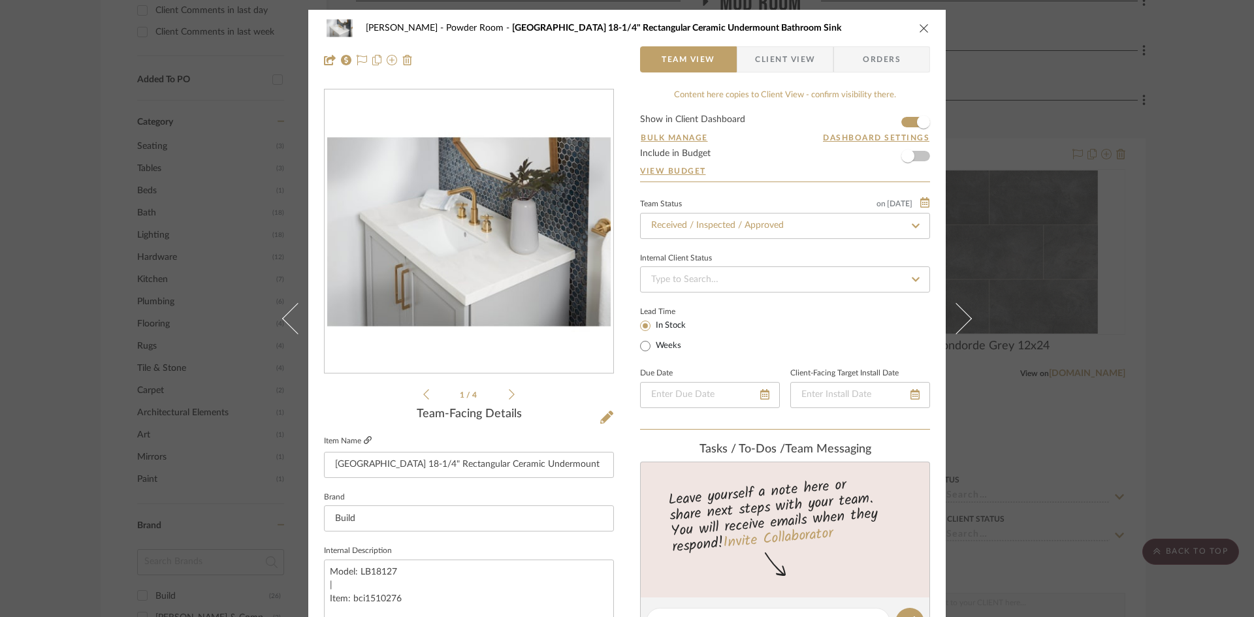
click at [364, 440] on icon at bounding box center [368, 440] width 8 height 8
click at [366, 438] on icon at bounding box center [368, 440] width 8 height 8
click at [364, 436] on link at bounding box center [368, 441] width 8 height 11
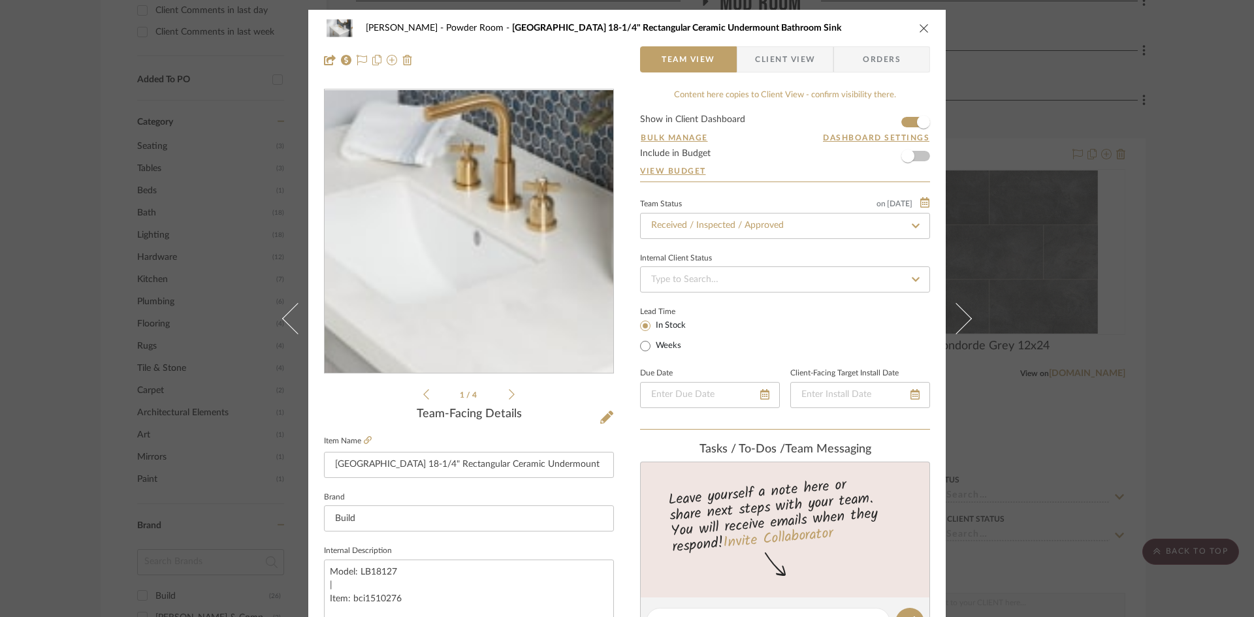
click at [458, 232] on img "0" at bounding box center [468, 231] width 283 height 283
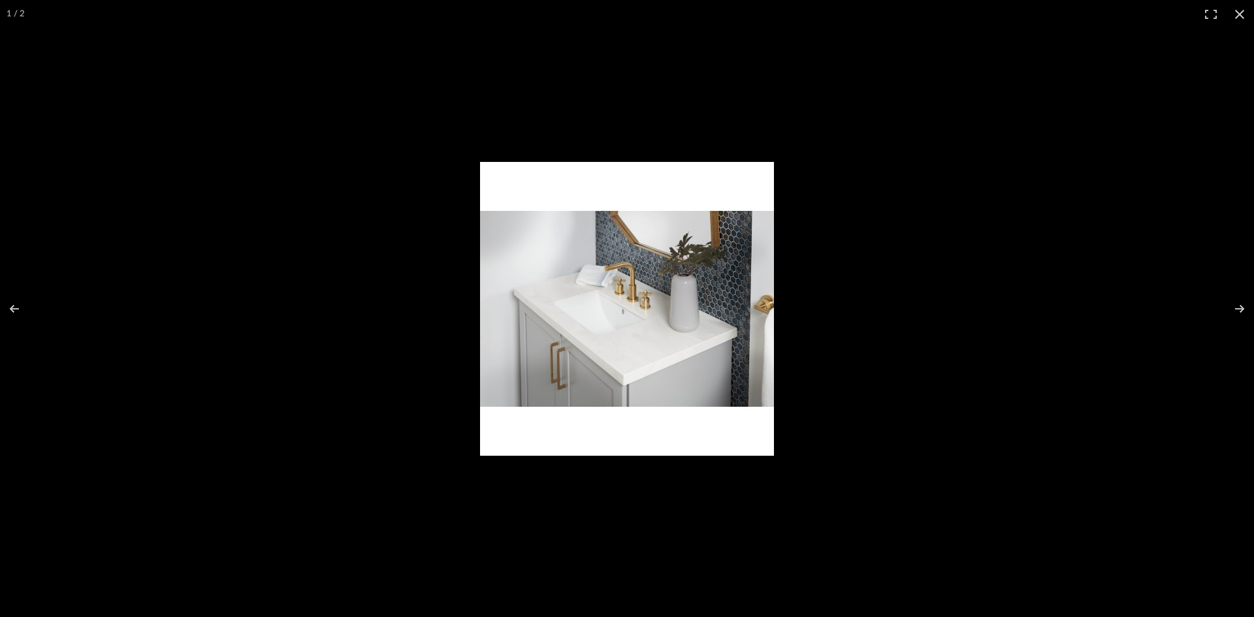
click at [628, 313] on img at bounding box center [627, 309] width 294 height 294
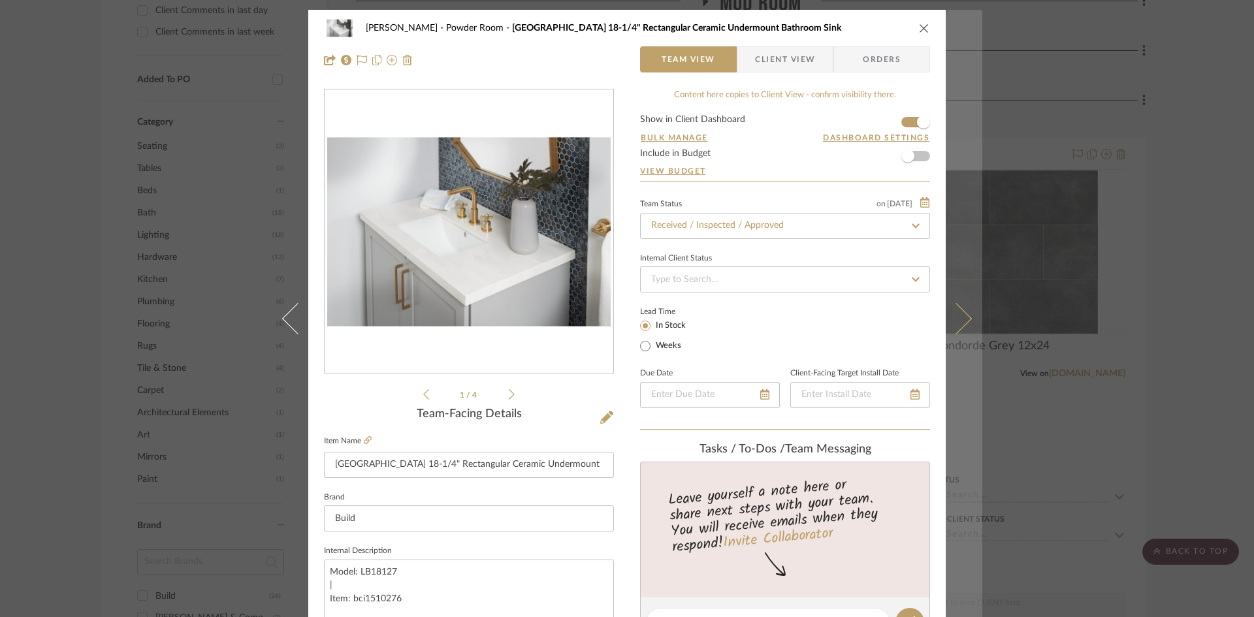
click at [952, 309] on icon at bounding box center [955, 317] width 31 height 31
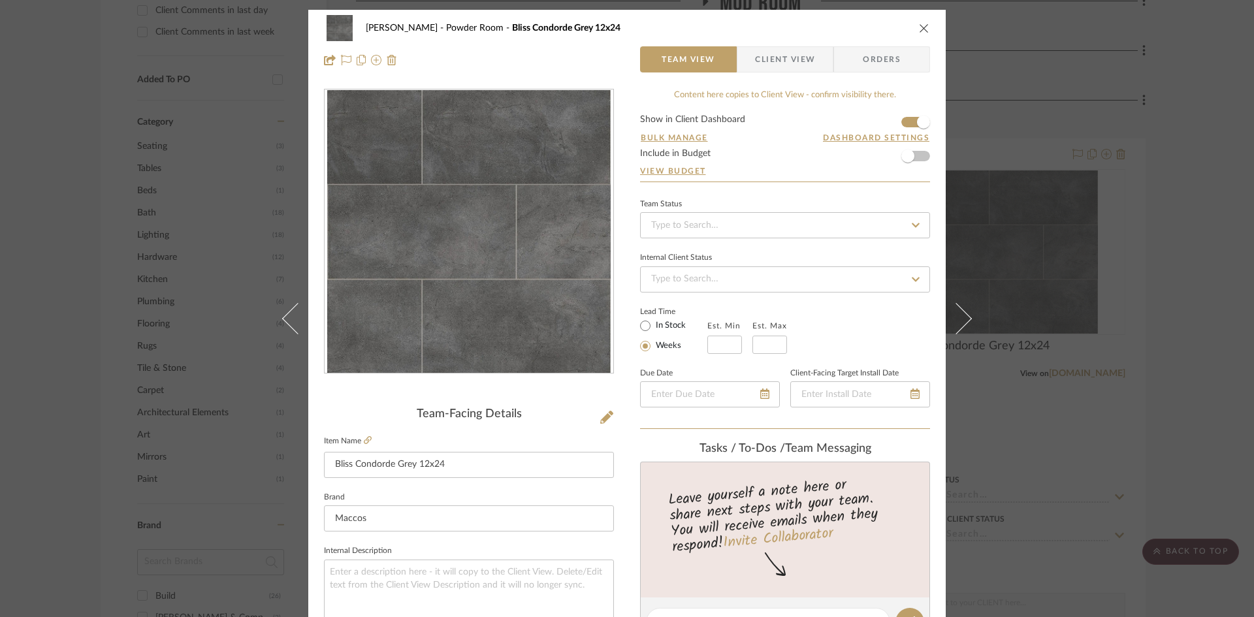
click at [919, 26] on icon "close" at bounding box center [924, 28] width 10 height 10
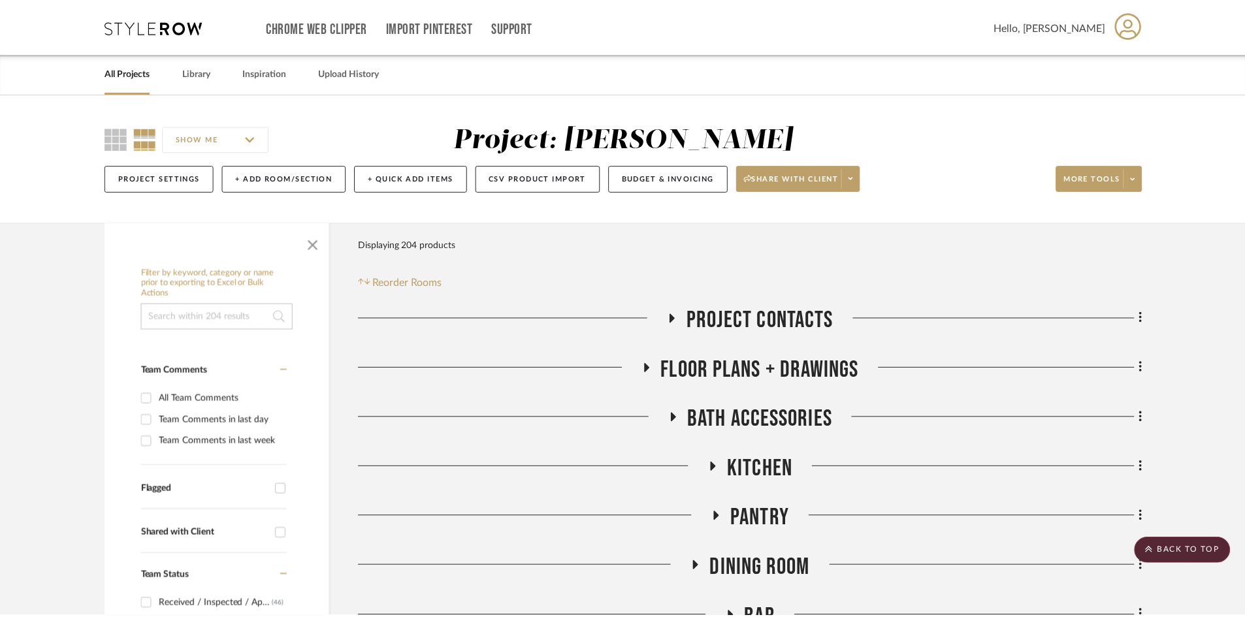
scroll to position [914, 0]
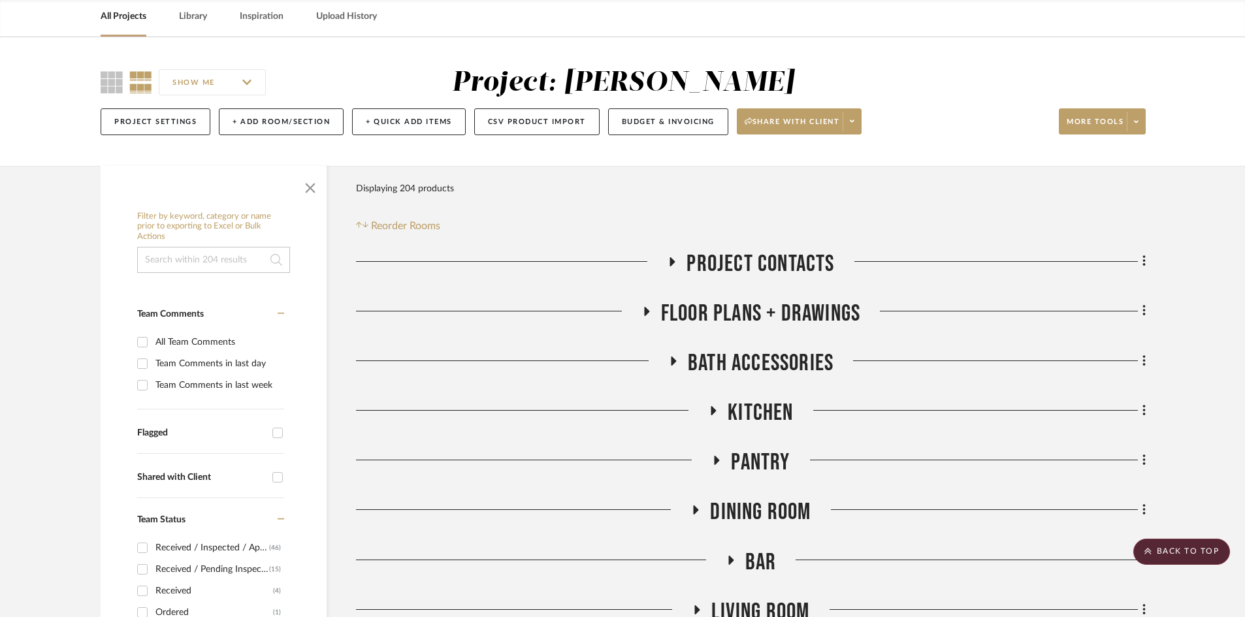
scroll to position [0, 0]
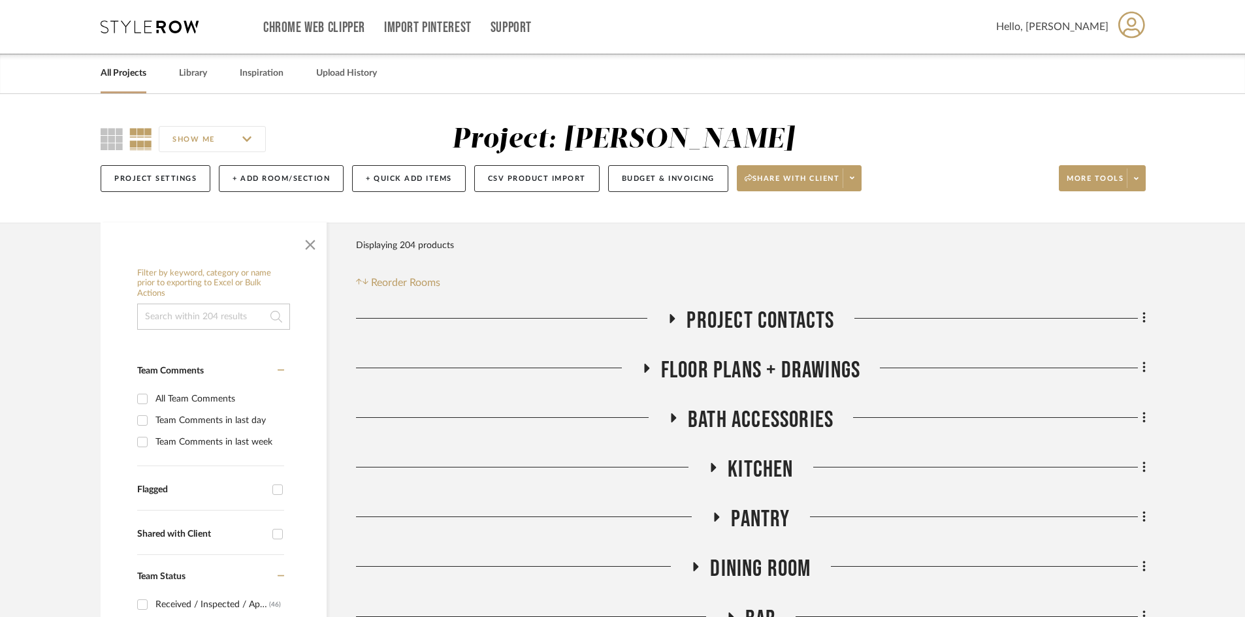
click at [161, 40] on div "Chrome Web Clipper Import Pinterest Support All Projects Library Inspiration Up…" at bounding box center [623, 27] width 1045 height 54
click at [161, 29] on icon at bounding box center [150, 26] width 98 height 13
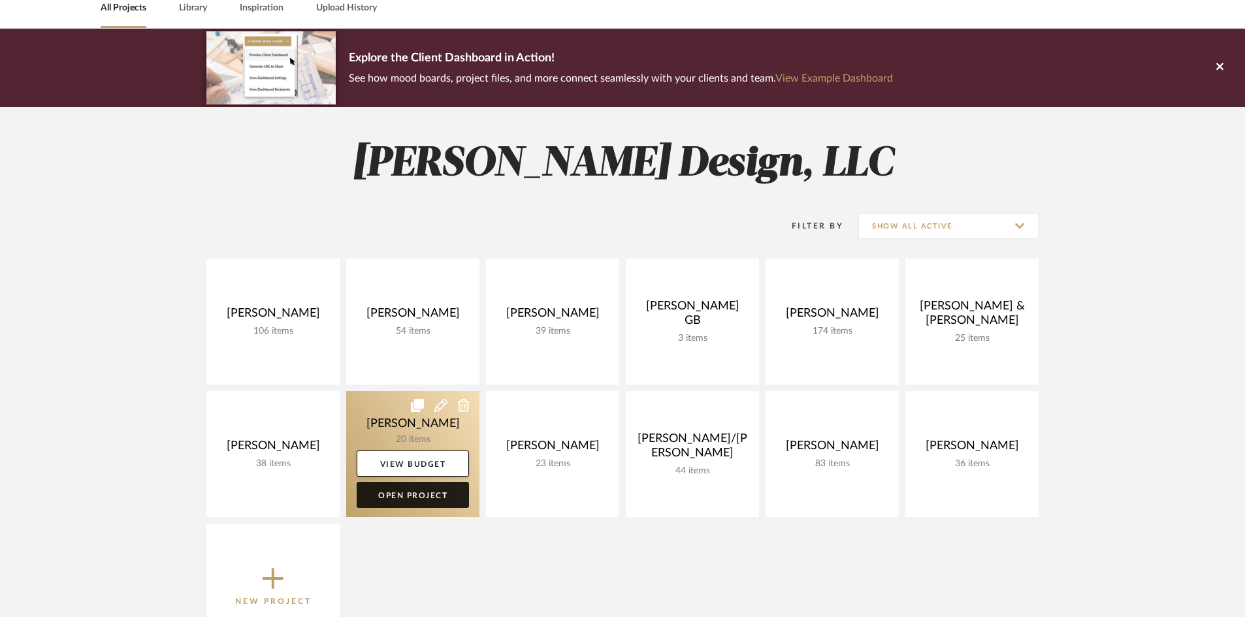
click at [392, 491] on link "Open Project" at bounding box center [413, 495] width 112 height 26
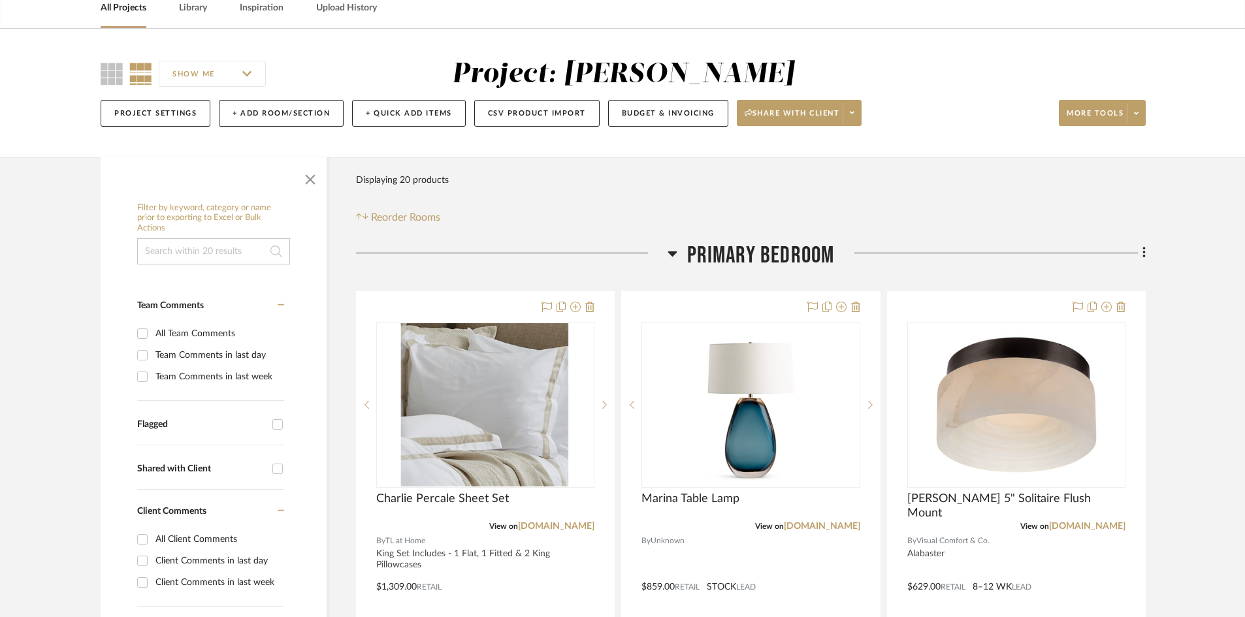
scroll to position [131, 0]
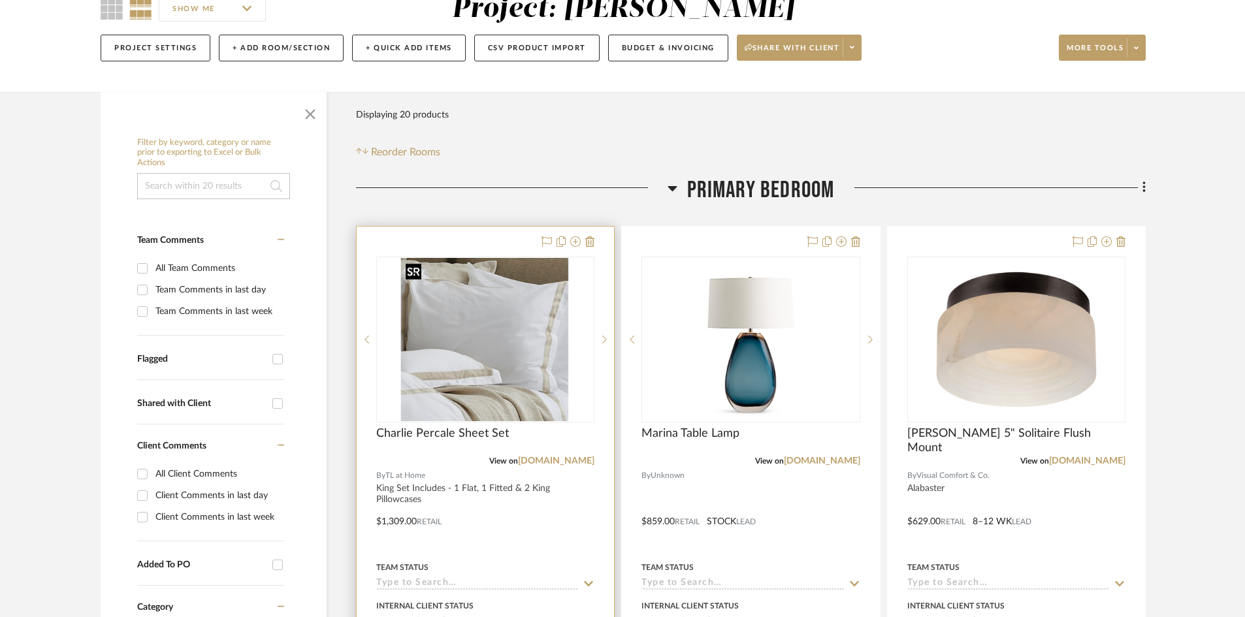
click at [464, 364] on img "0" at bounding box center [485, 339] width 170 height 163
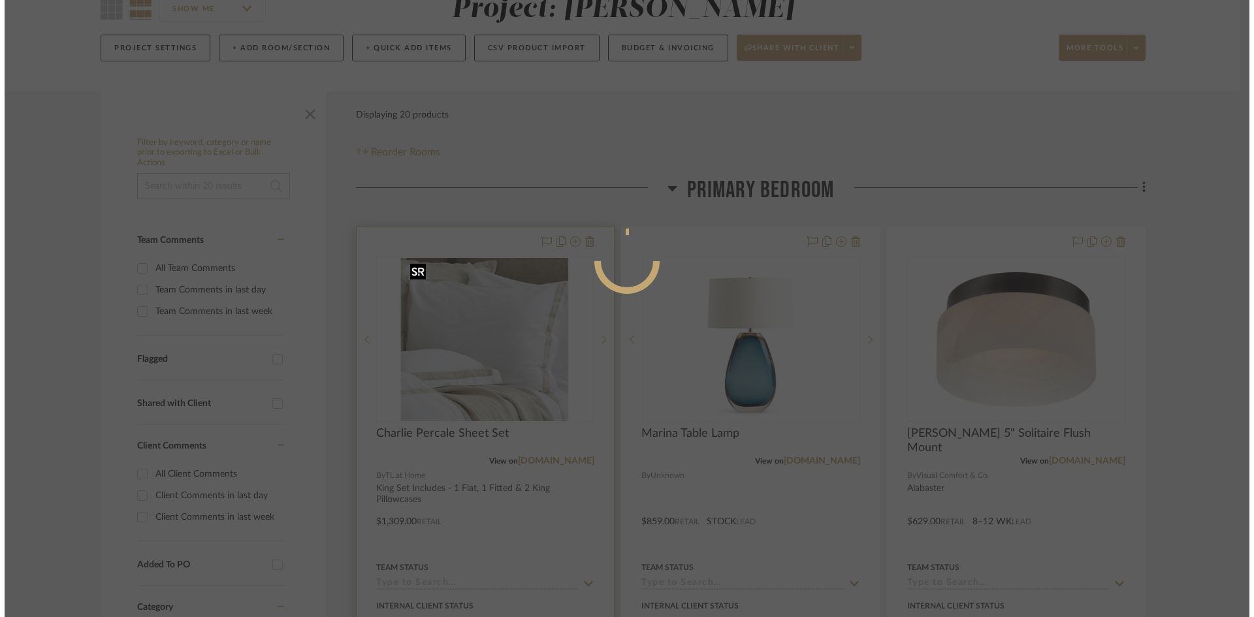
scroll to position [0, 0]
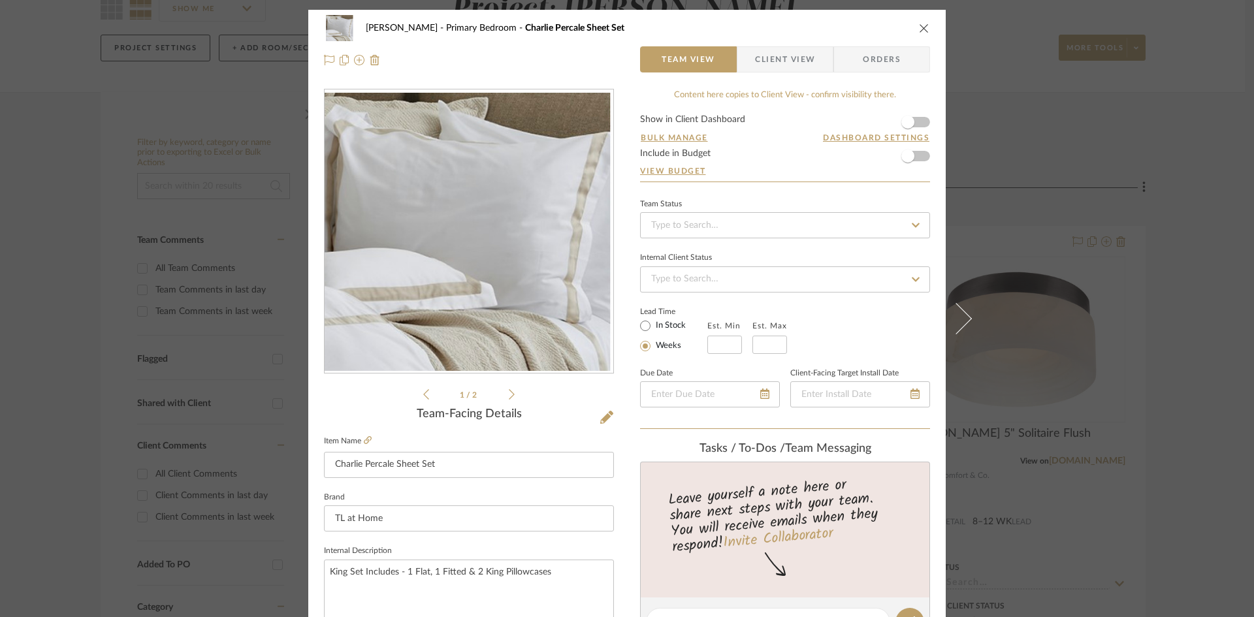
click at [507, 334] on img "0" at bounding box center [469, 232] width 289 height 278
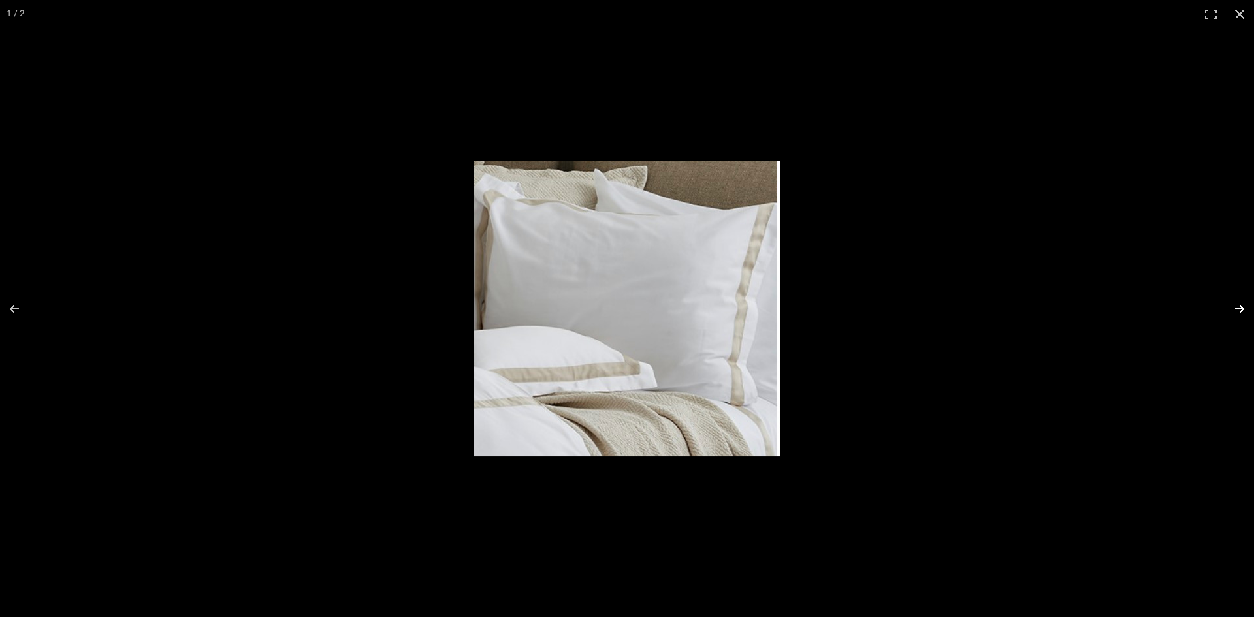
click at [1241, 304] on button at bounding box center [1231, 308] width 46 height 65
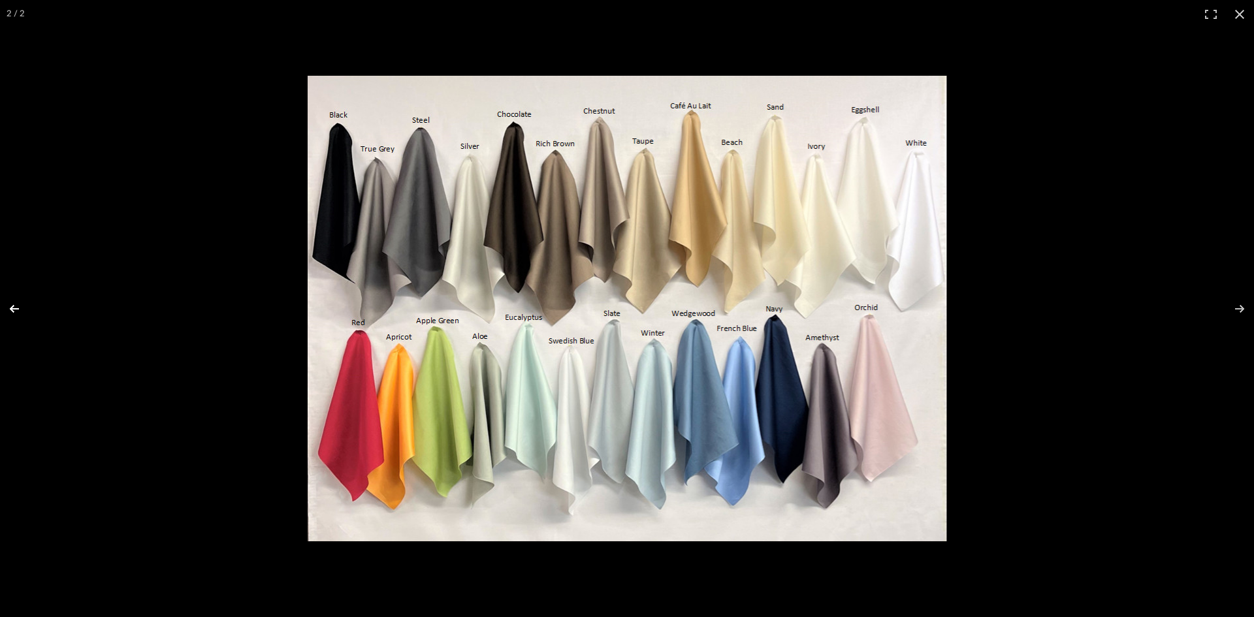
click at [10, 314] on button at bounding box center [23, 308] width 46 height 65
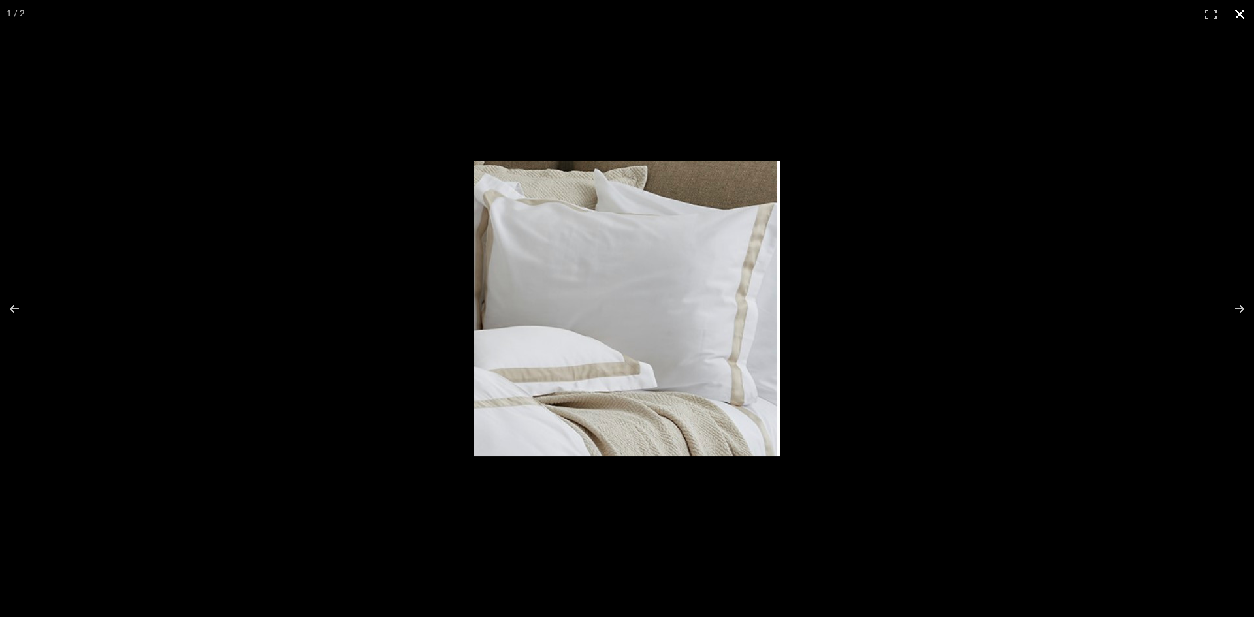
click at [1237, 11] on button at bounding box center [1239, 14] width 29 height 29
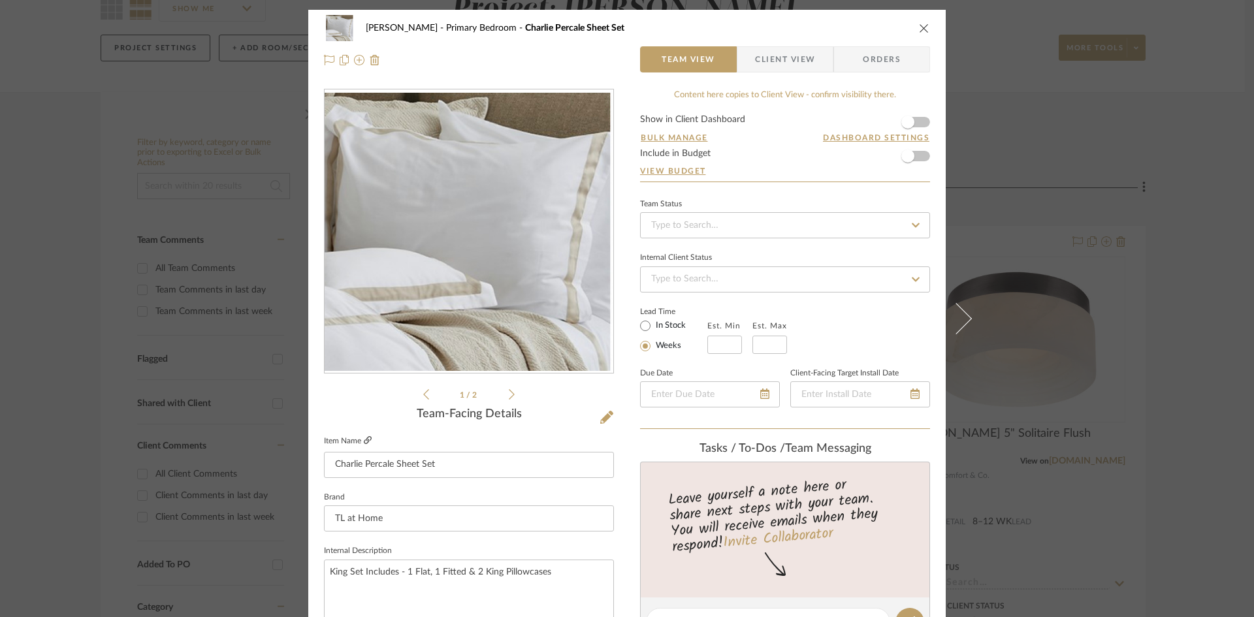
click at [364, 438] on icon at bounding box center [368, 440] width 8 height 8
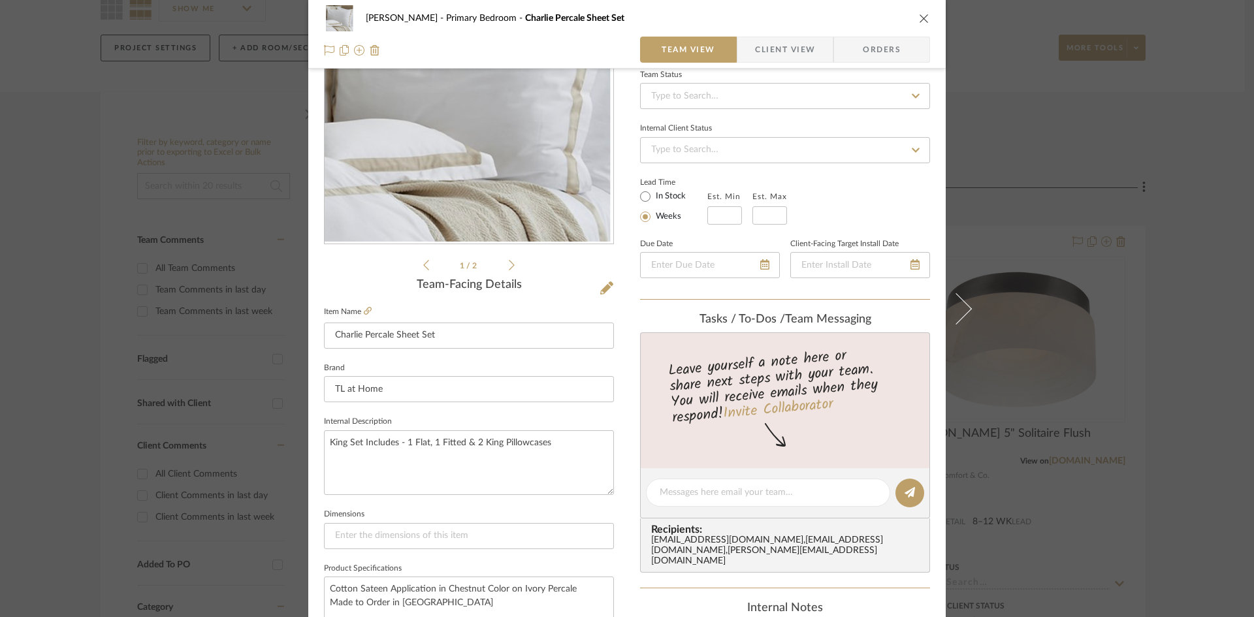
scroll to position [131, 0]
click at [561, 447] on textarea "King Set Includes - 1 Flat, 1 Fitted & 2 King Pillowcases" at bounding box center [469, 461] width 290 height 65
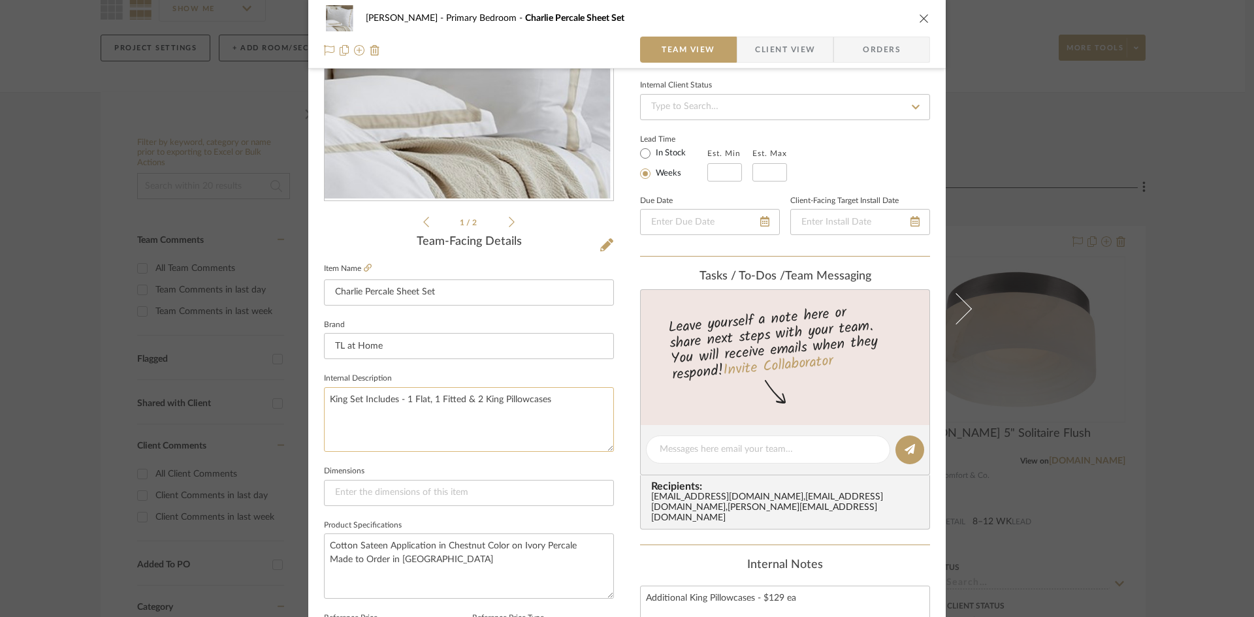
scroll to position [196, 0]
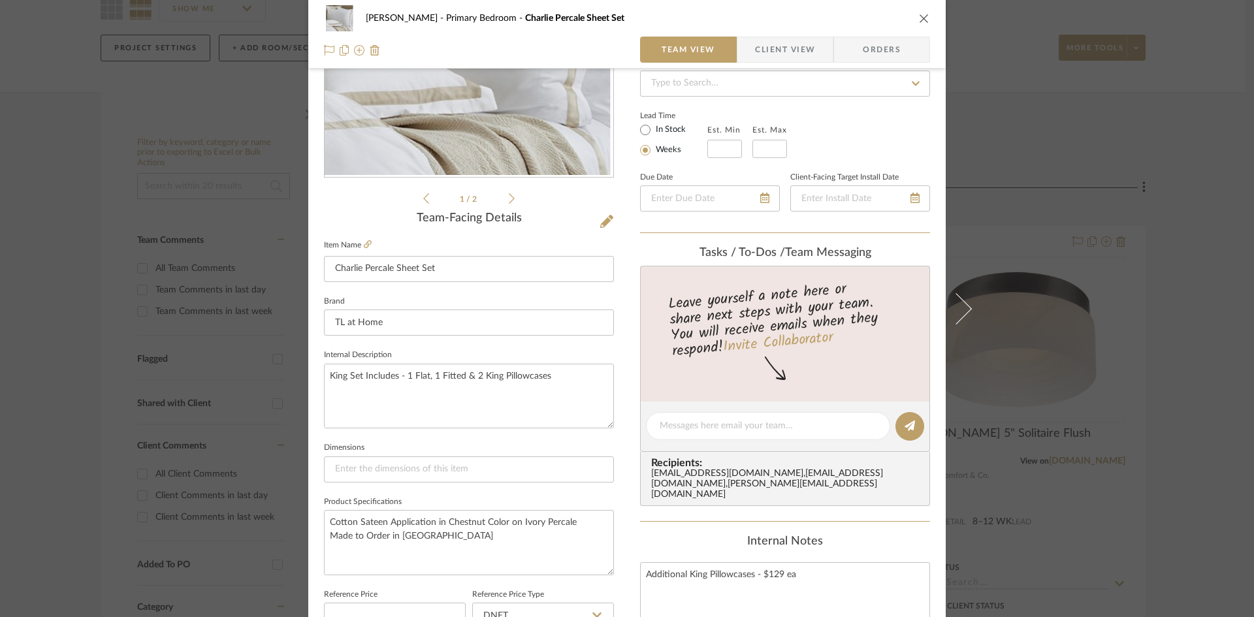
click at [919, 18] on icon "close" at bounding box center [924, 18] width 10 height 10
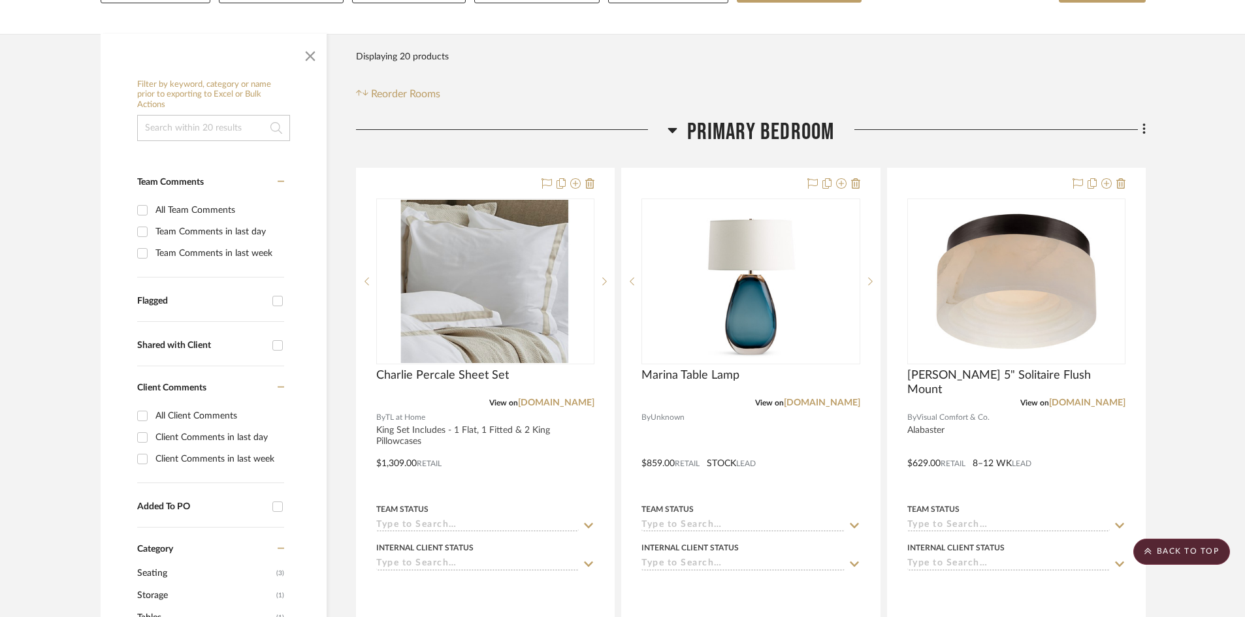
scroll to position [0, 0]
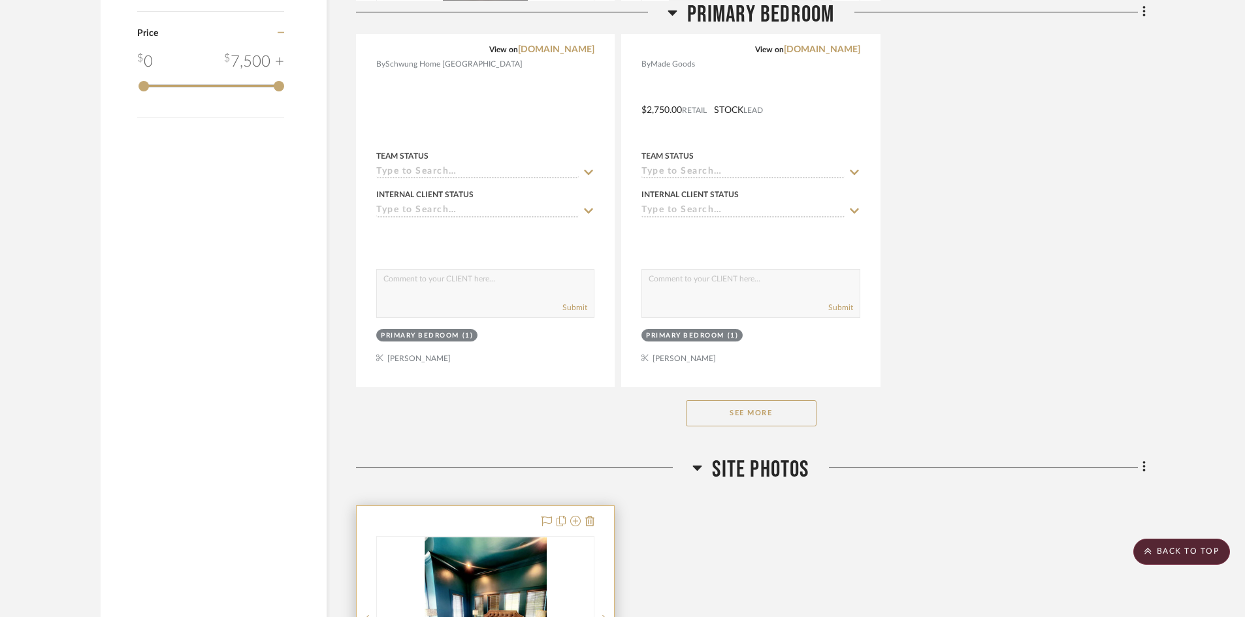
scroll to position [1959, 0]
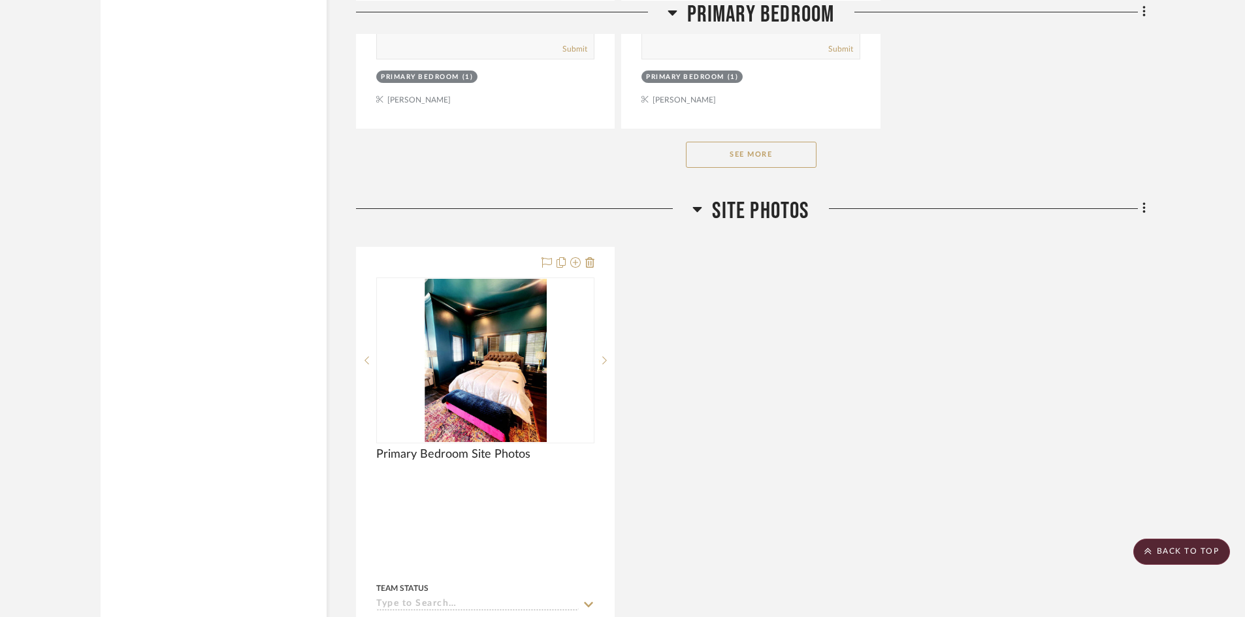
click at [748, 161] on button "See More" at bounding box center [751, 155] width 131 height 26
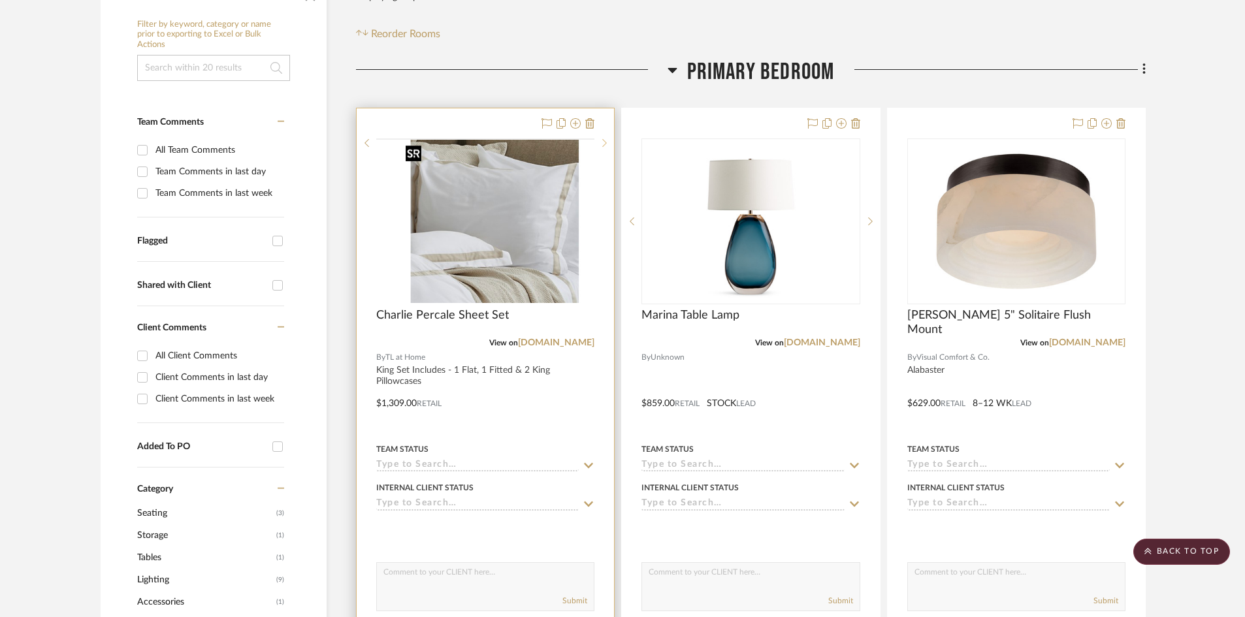
scroll to position [196, 0]
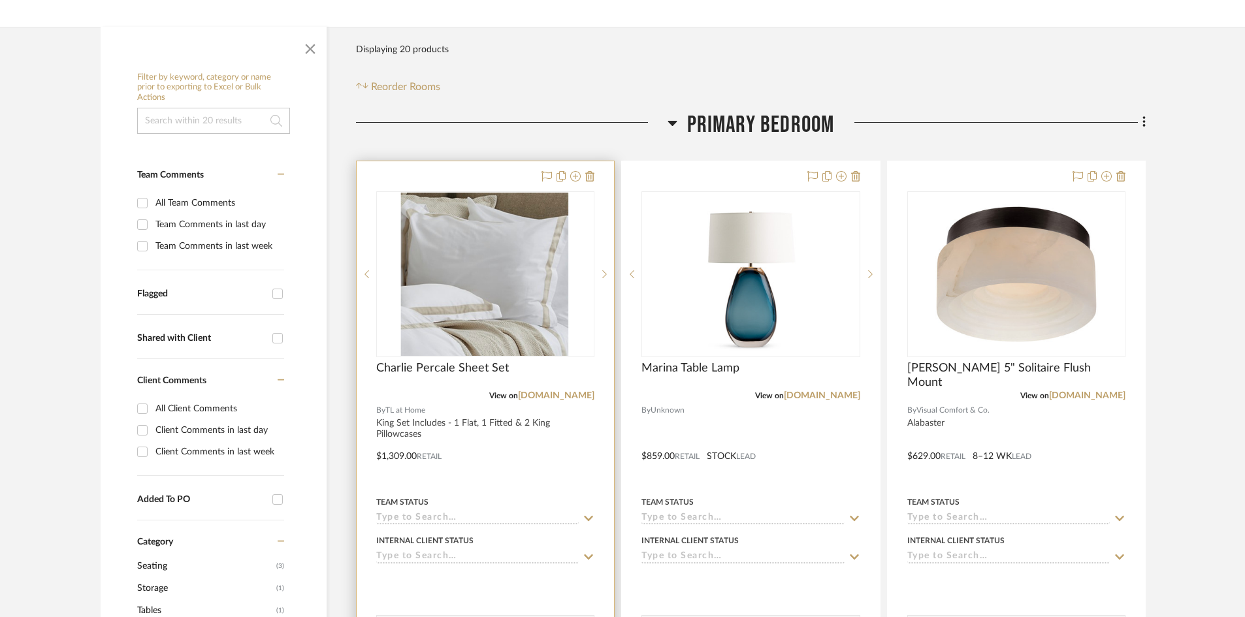
click at [523, 461] on div at bounding box center [485, 446] width 257 height 571
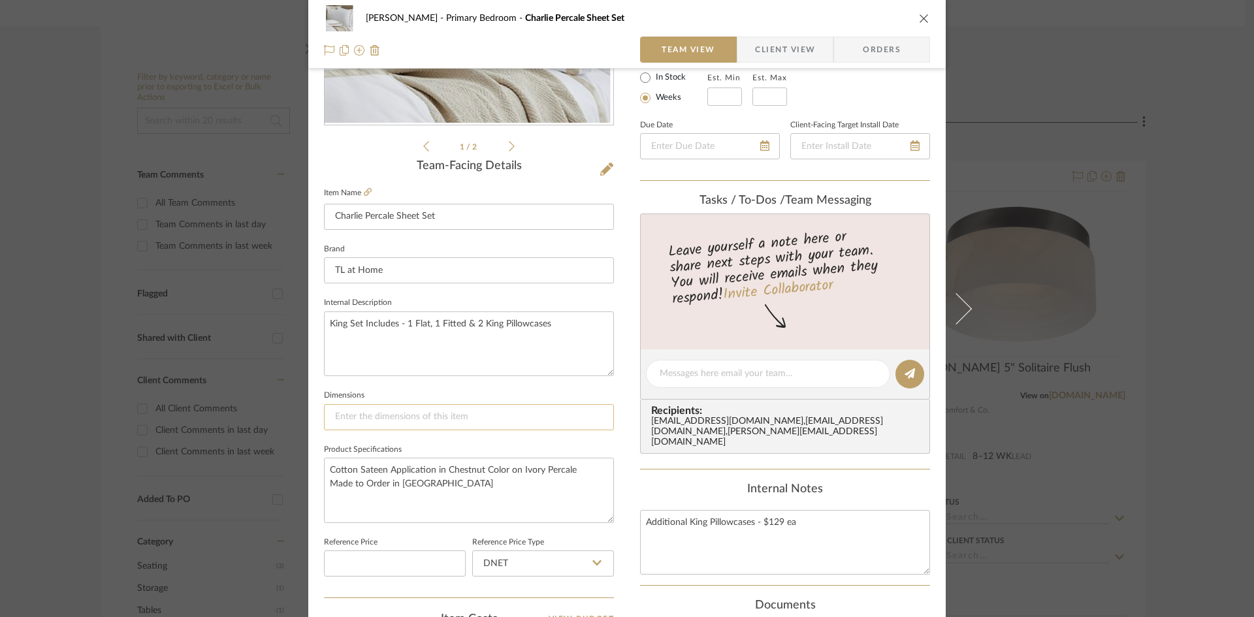
scroll to position [261, 0]
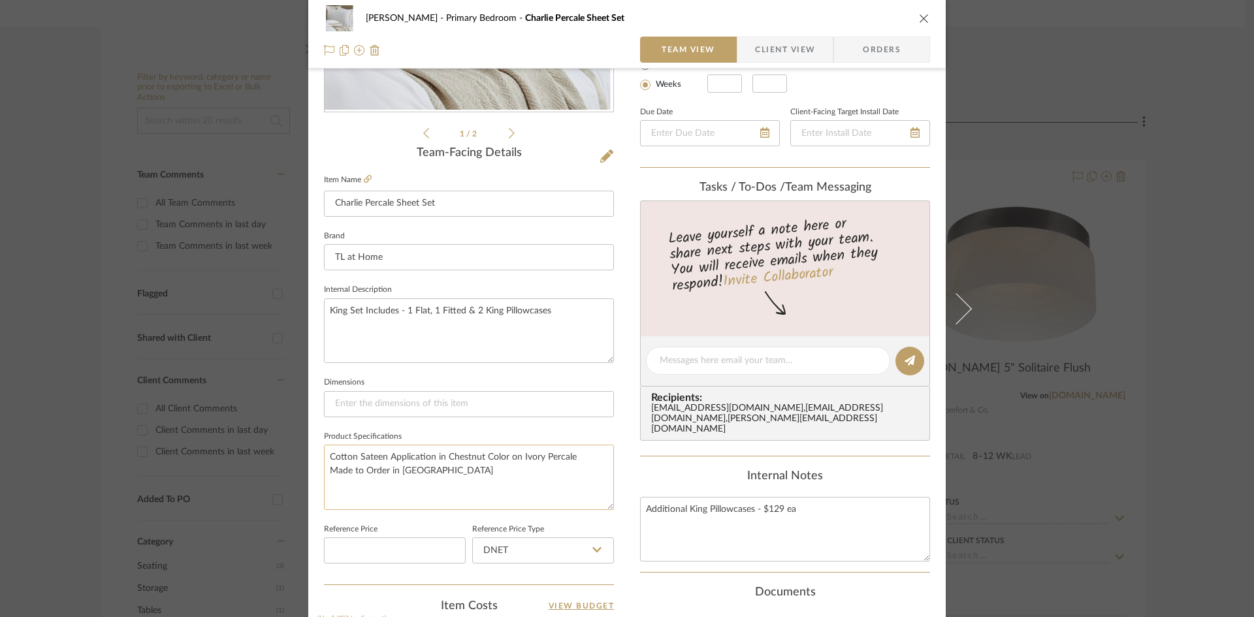
click at [511, 468] on textarea "Cotton Sateen Application in Chestnut Color on Ivory Percale Made to Order in P…" at bounding box center [469, 477] width 290 height 65
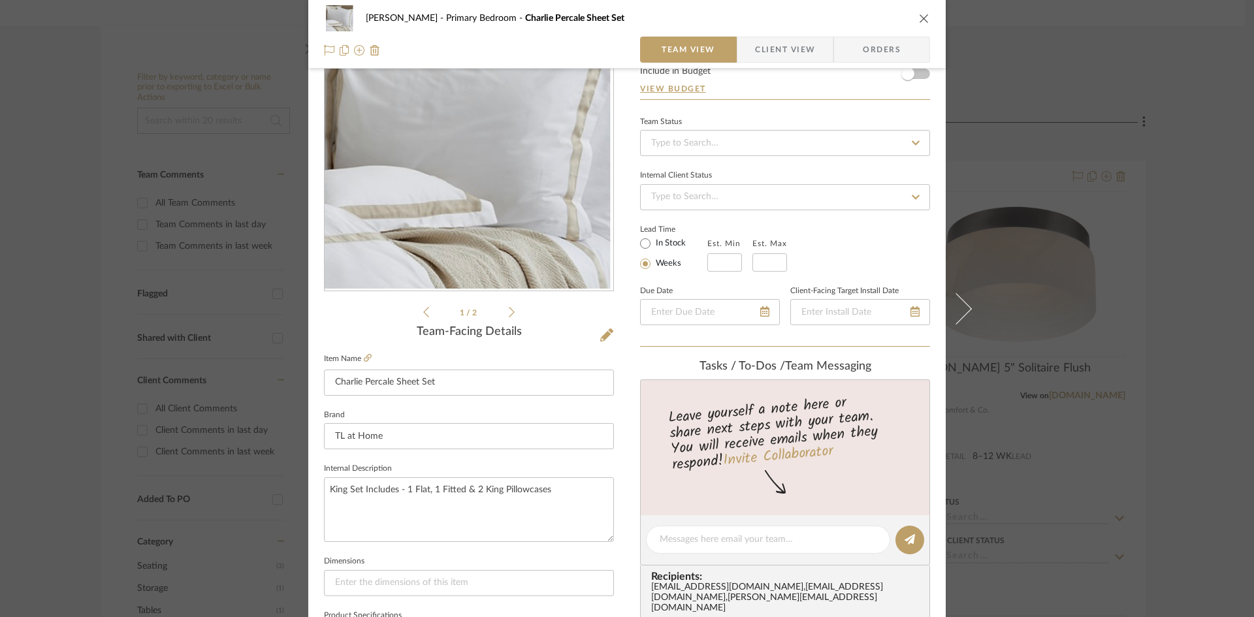
scroll to position [0, 0]
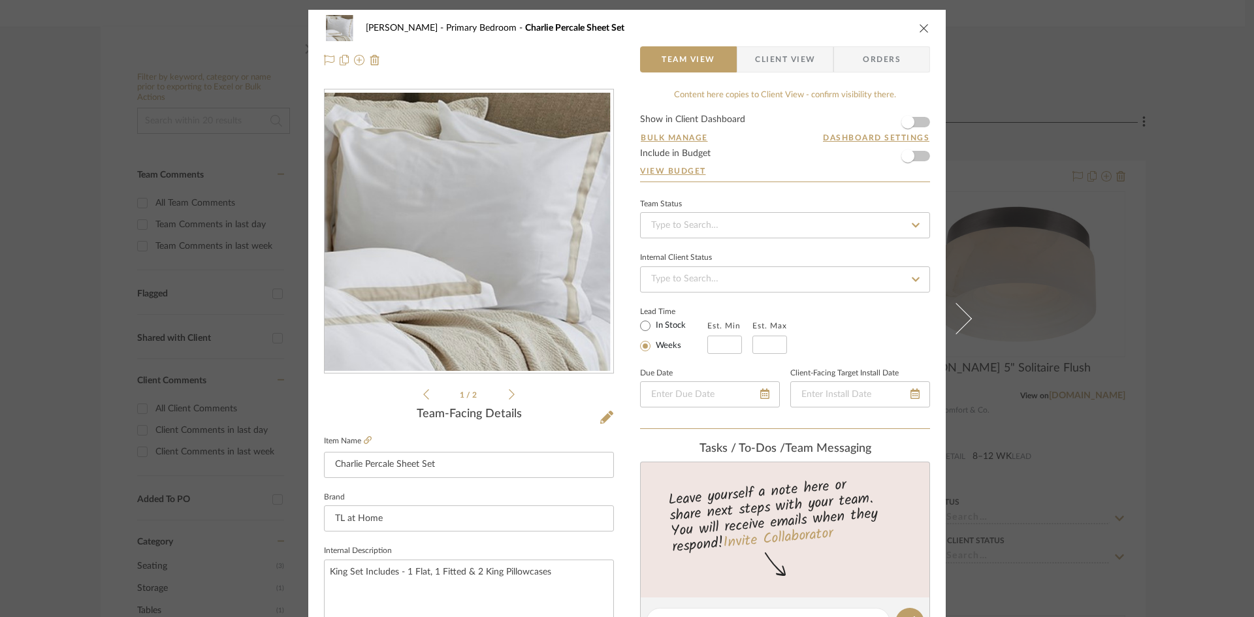
click at [919, 25] on icon "close" at bounding box center [924, 28] width 10 height 10
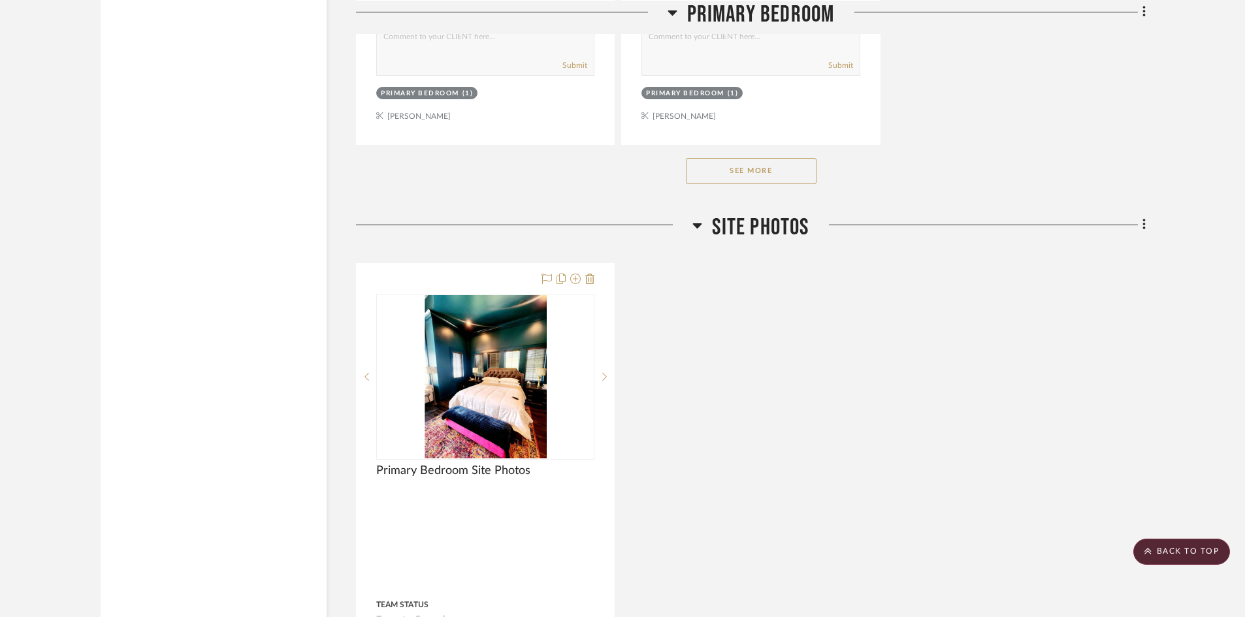
scroll to position [1828, 0]
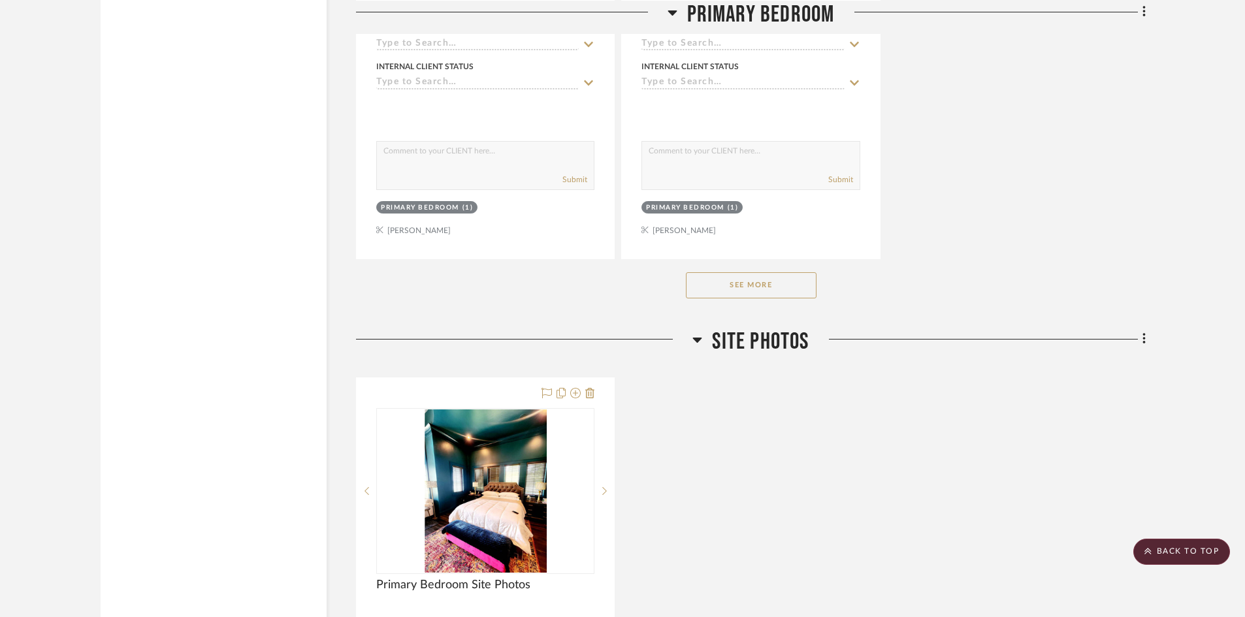
click at [757, 285] on button "See More" at bounding box center [751, 285] width 131 height 26
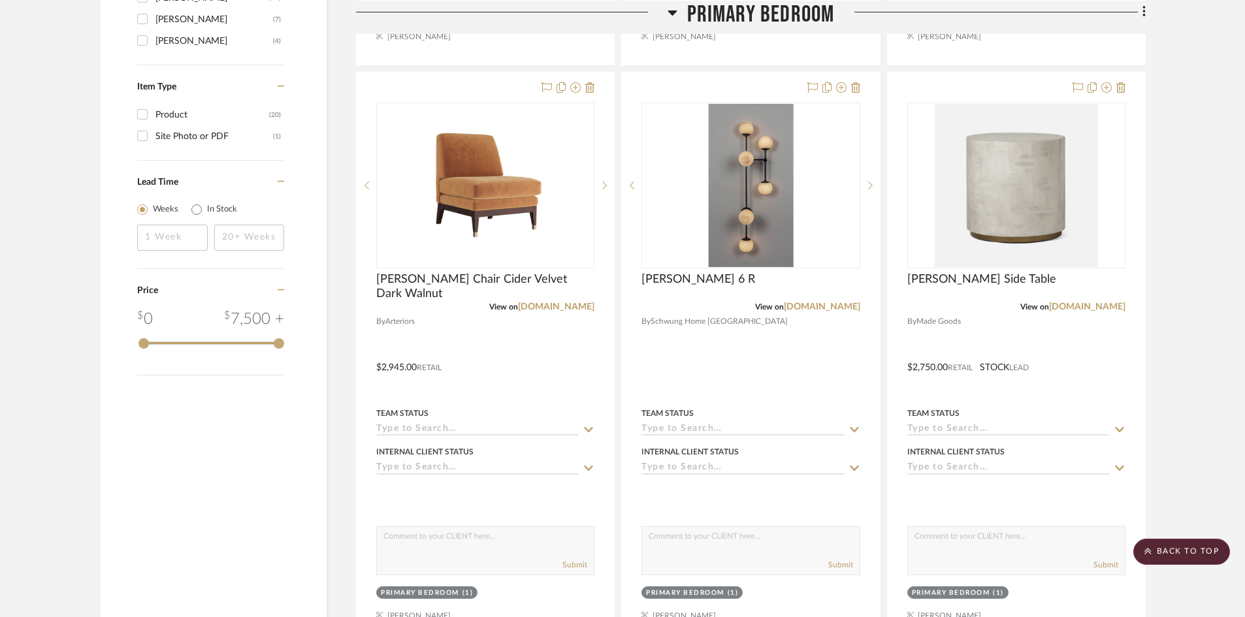
scroll to position [0, 0]
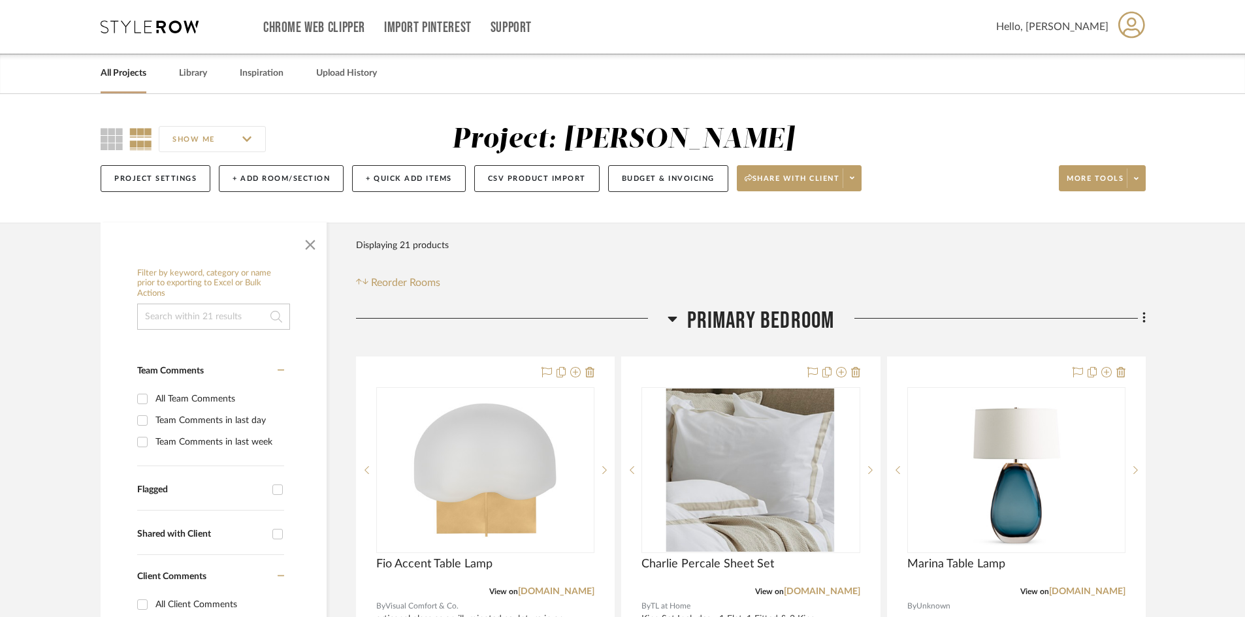
click at [1215, 222] on div "SHOW ME Project: Ostrom, Jim Project Settings + Add Room/Section + Quick Add It…" at bounding box center [622, 158] width 1245 height 129
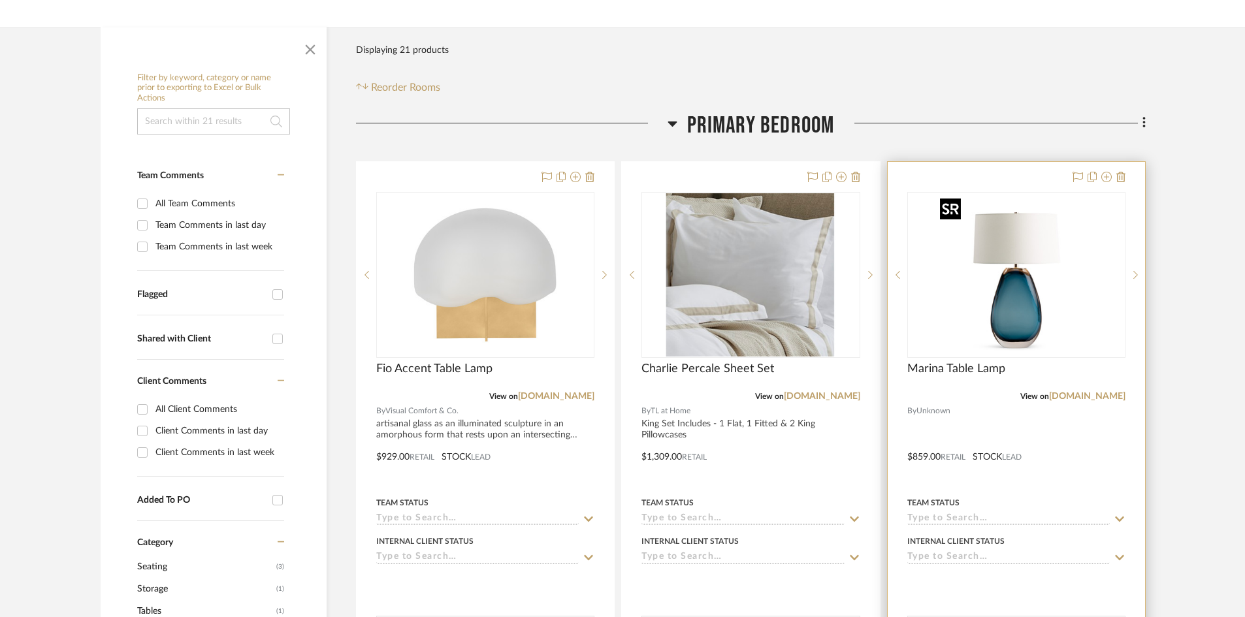
scroll to position [196, 0]
click at [1011, 294] on img "0" at bounding box center [1015, 274] width 163 height 163
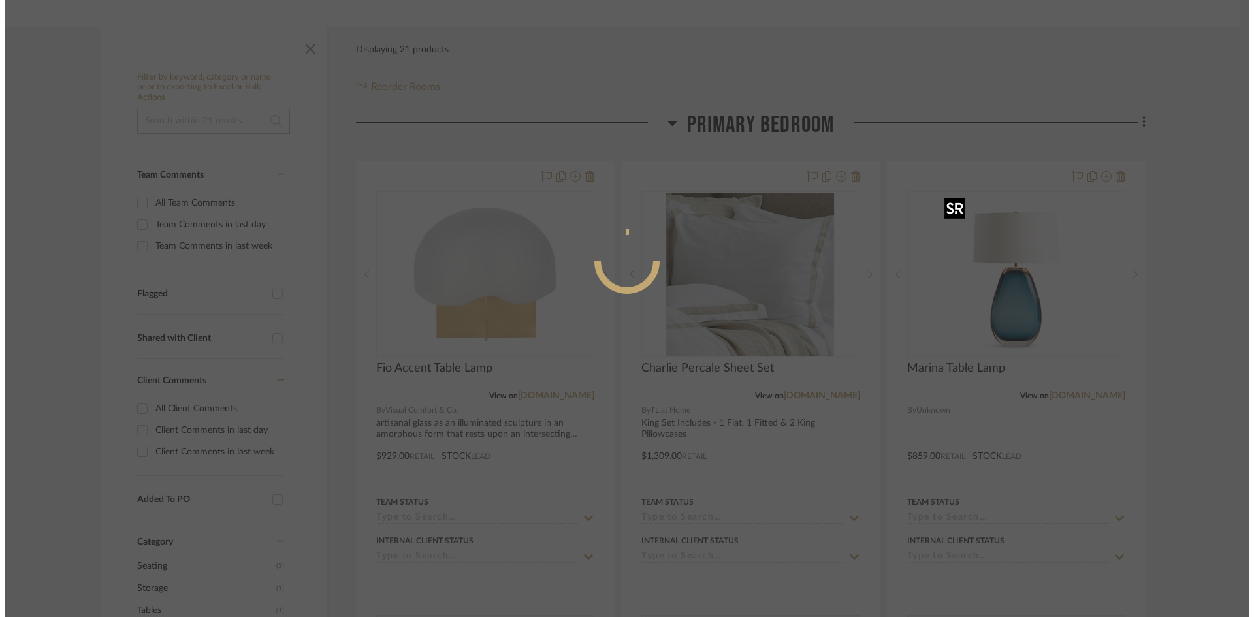
scroll to position [0, 0]
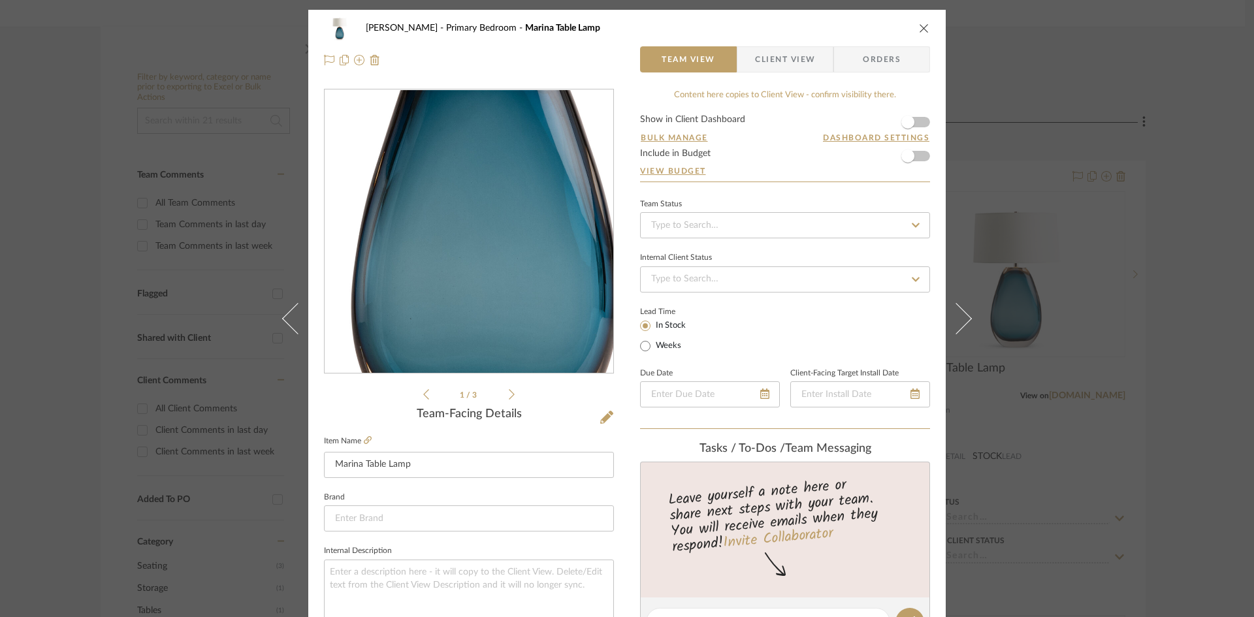
click at [459, 285] on img "0" at bounding box center [468, 231] width 283 height 283
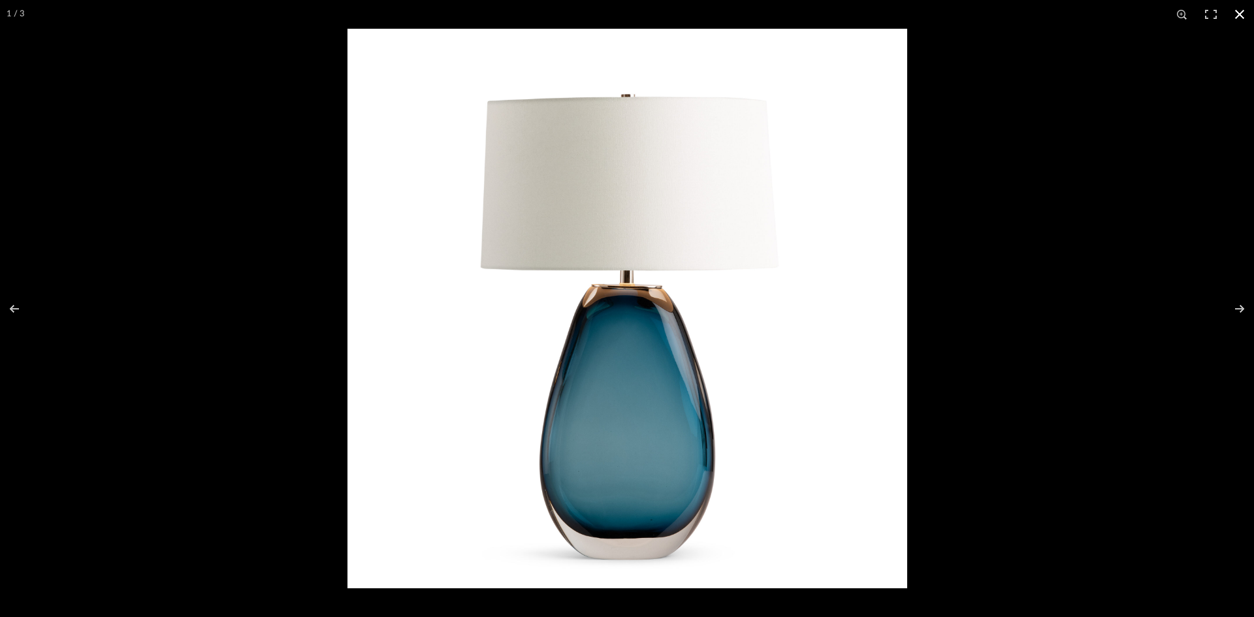
click at [1236, 18] on button at bounding box center [1239, 14] width 29 height 29
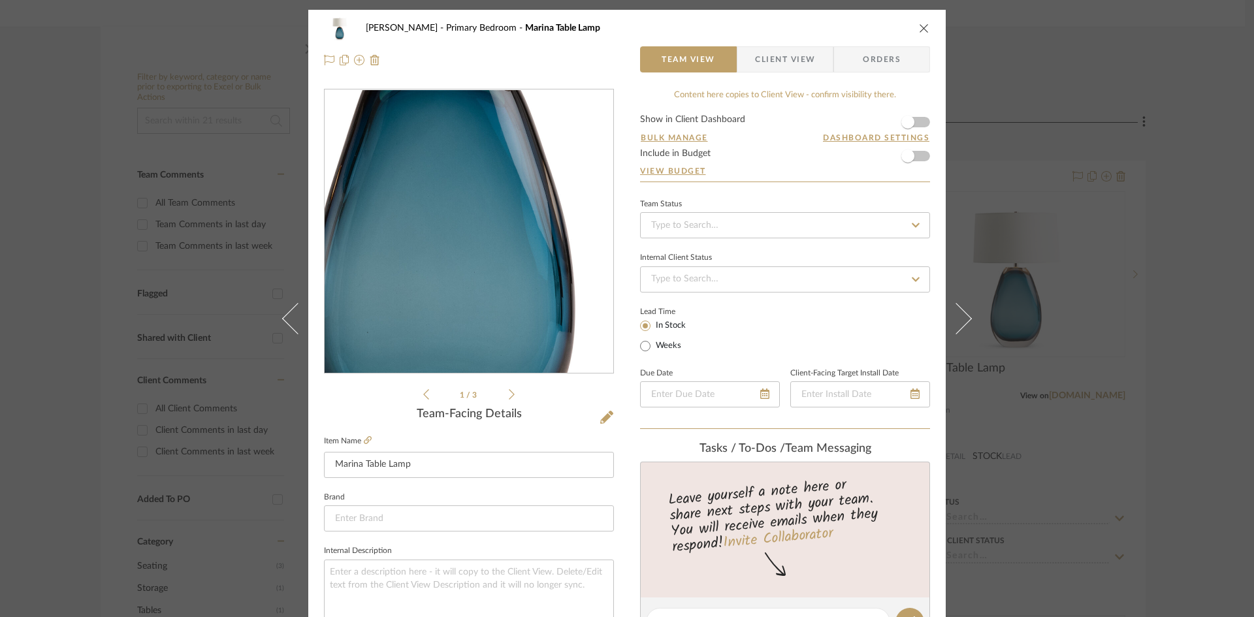
click at [473, 281] on img "0" at bounding box center [468, 231] width 283 height 283
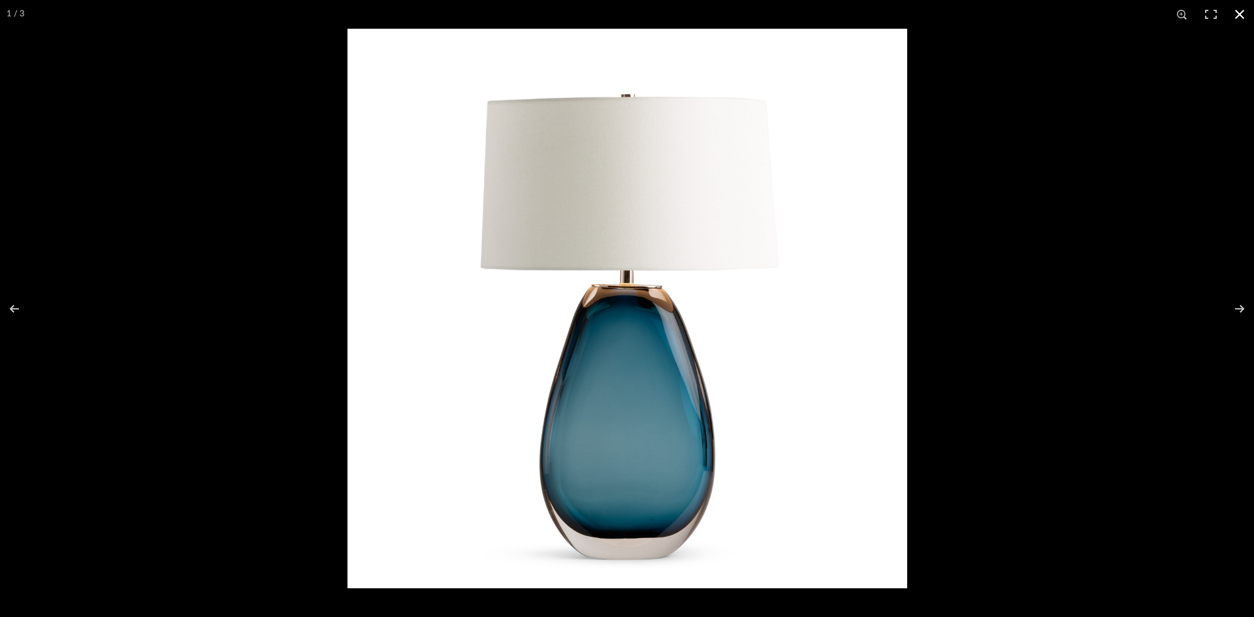
click at [1239, 14] on button at bounding box center [1239, 14] width 29 height 29
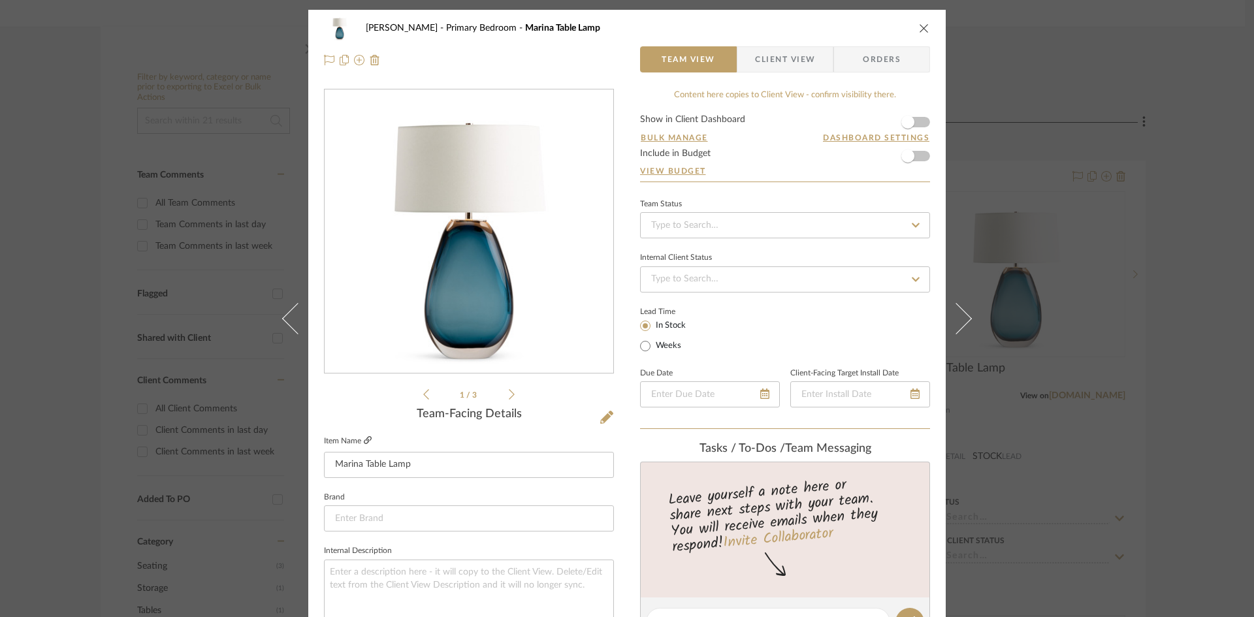
click at [364, 441] on icon at bounding box center [368, 440] width 8 height 8
